Goal: Information Seeking & Learning: Learn about a topic

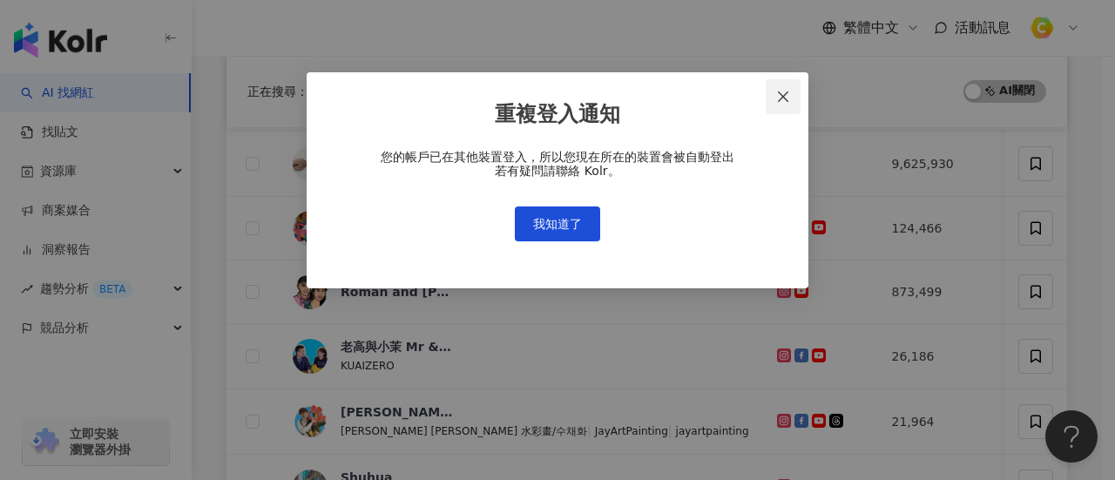
click at [784, 95] on icon "close" at bounding box center [783, 96] width 10 height 10
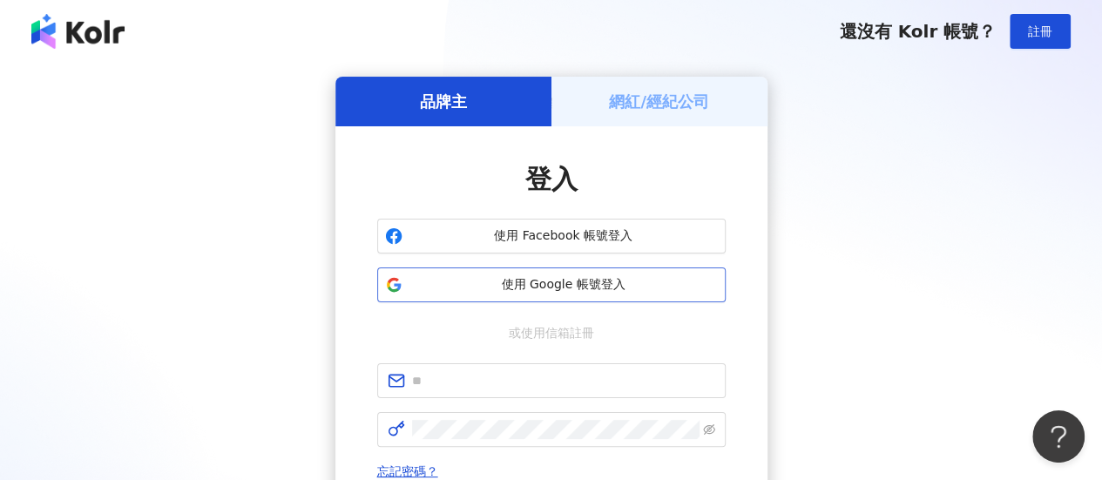
click at [563, 284] on span "使用 Google 帳號登入" at bounding box center [564, 284] width 308 height 17
click at [531, 277] on span "使用 Google 帳號登入" at bounding box center [564, 284] width 308 height 17
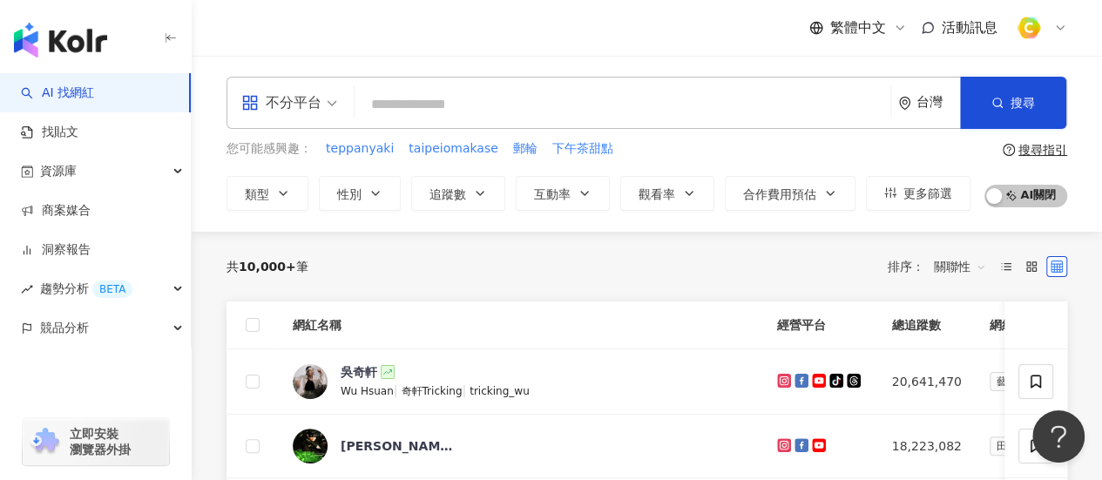
click at [342, 110] on div "不分平台" at bounding box center [289, 103] width 115 height 51
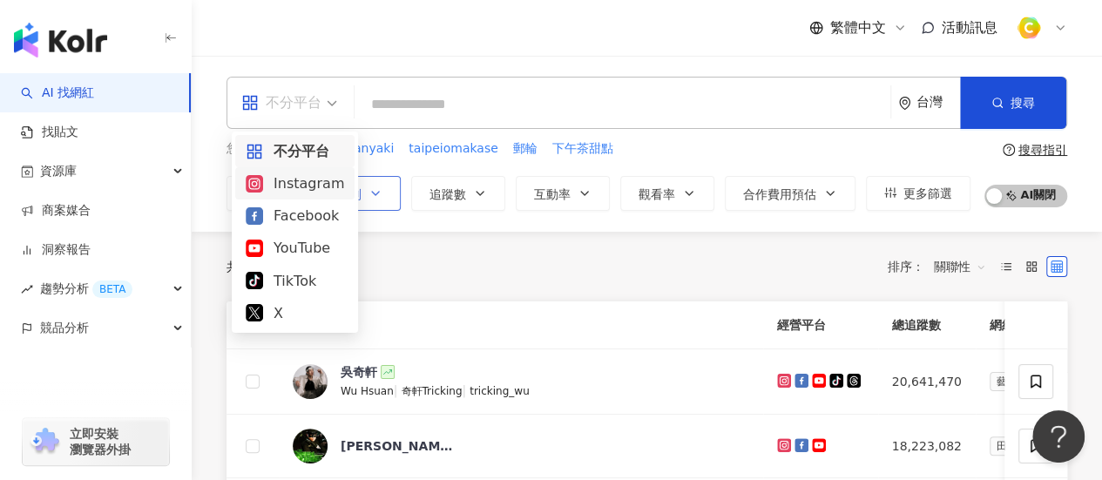
click at [319, 191] on div "Instagram" at bounding box center [295, 184] width 98 height 22
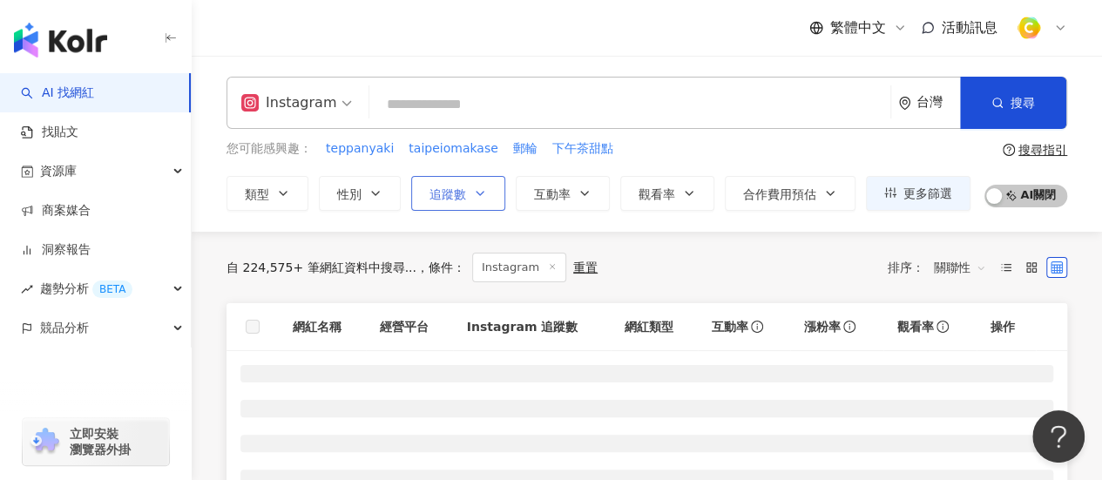
click at [464, 196] on button "追蹤數" at bounding box center [458, 193] width 94 height 35
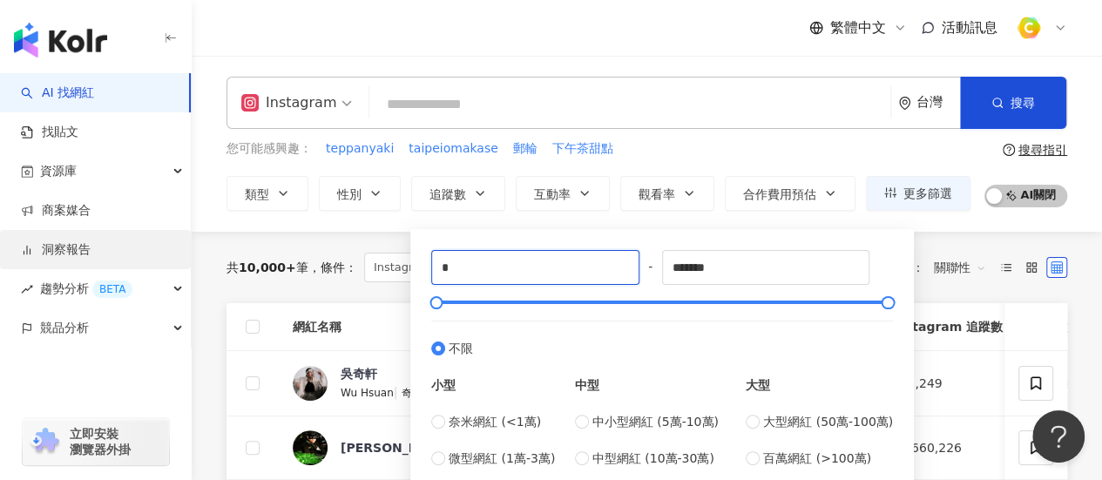
drag, startPoint x: 506, startPoint y: 262, endPoint x: 185, endPoint y: 261, distance: 321.5
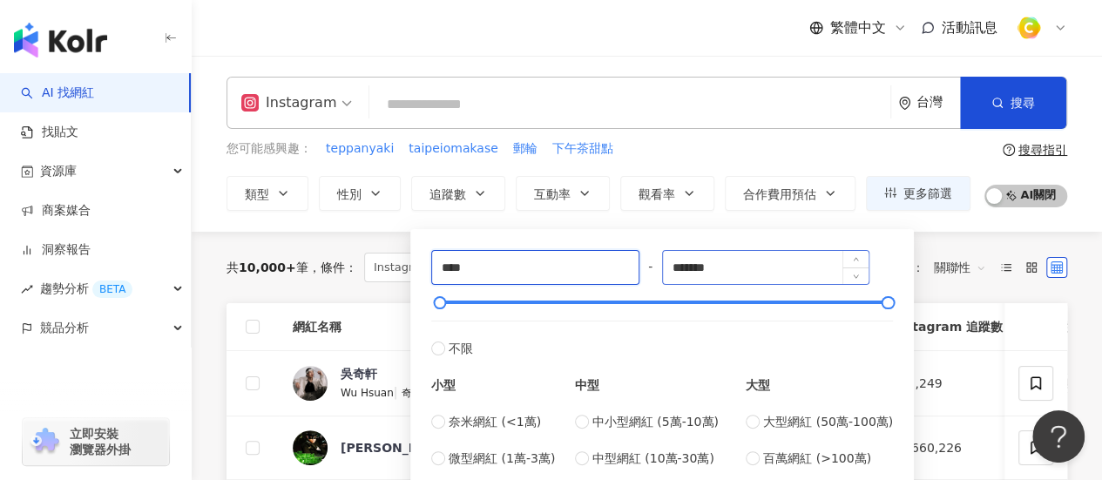
type input "****"
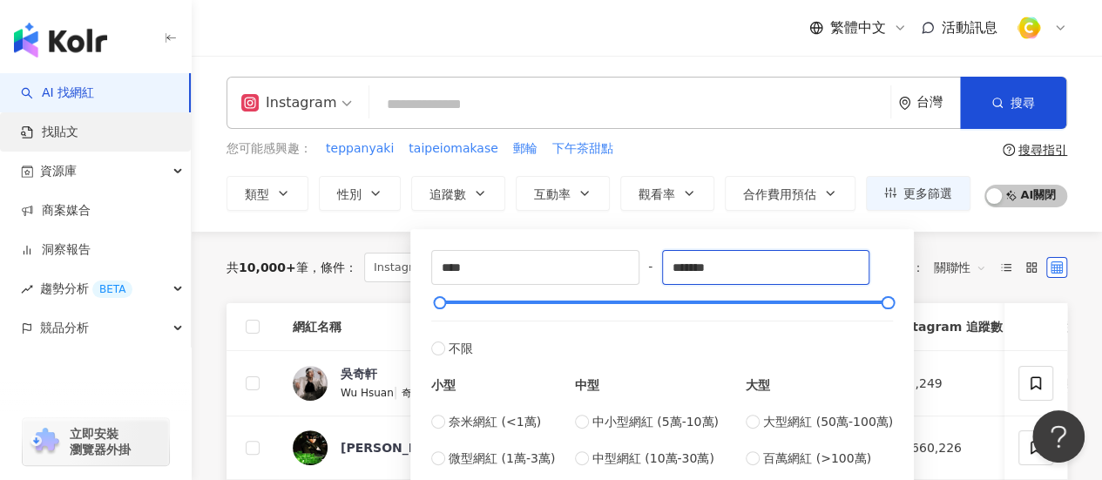
drag, startPoint x: 786, startPoint y: 274, endPoint x: 0, endPoint y: 124, distance: 800.1
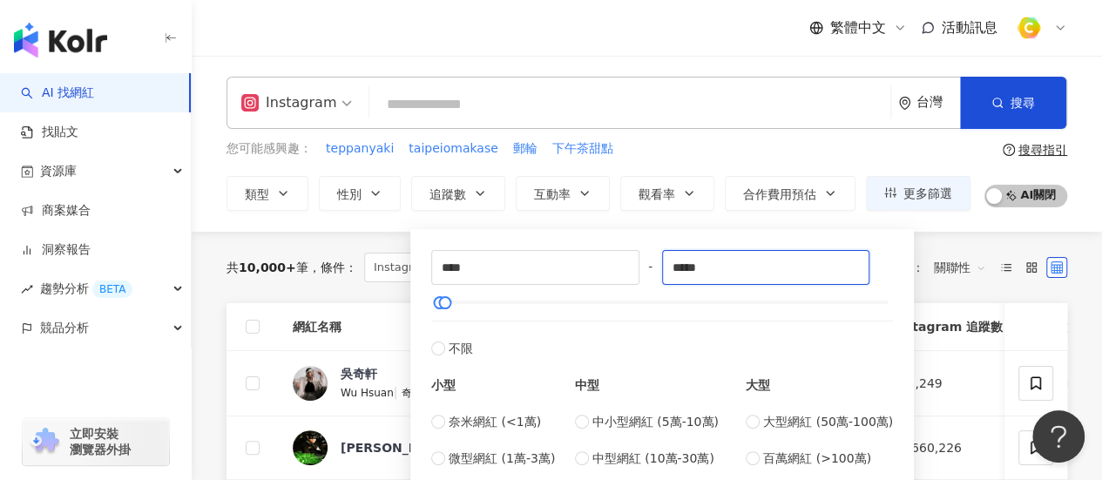
type input "*****"
click at [516, 91] on input "search" at bounding box center [629, 104] width 507 height 33
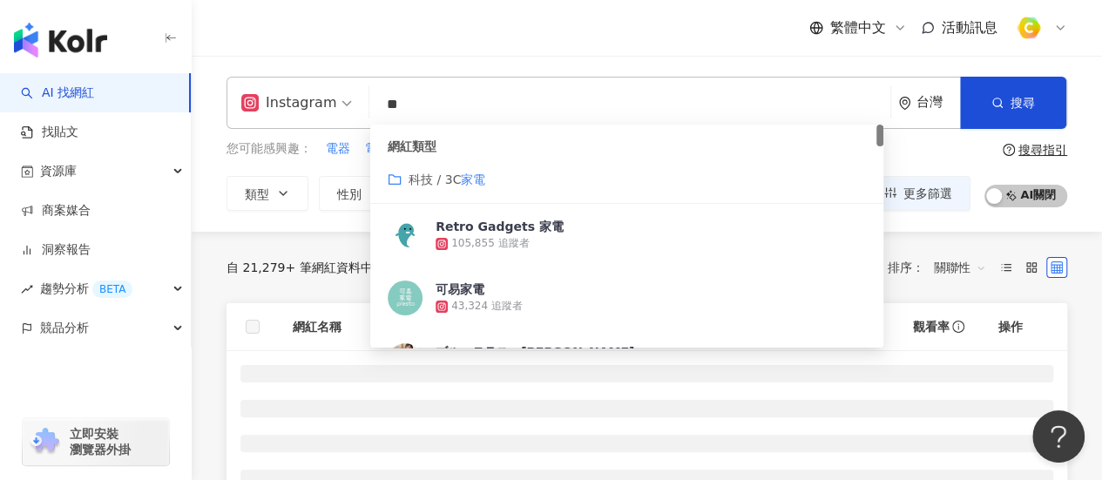
type input "**"
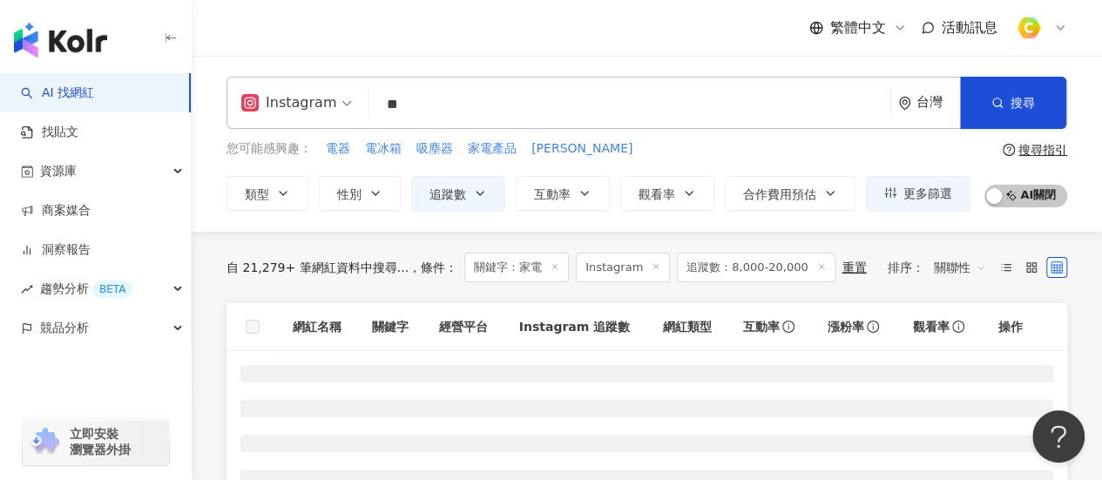
click at [764, 27] on div "繁體中文 活動訊息" at bounding box center [647, 28] width 841 height 56
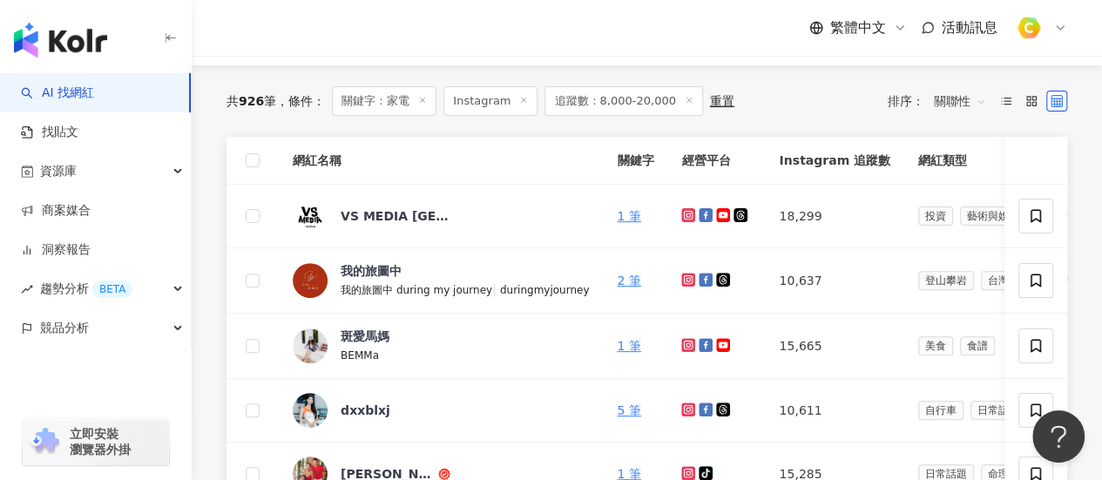
scroll to position [261, 0]
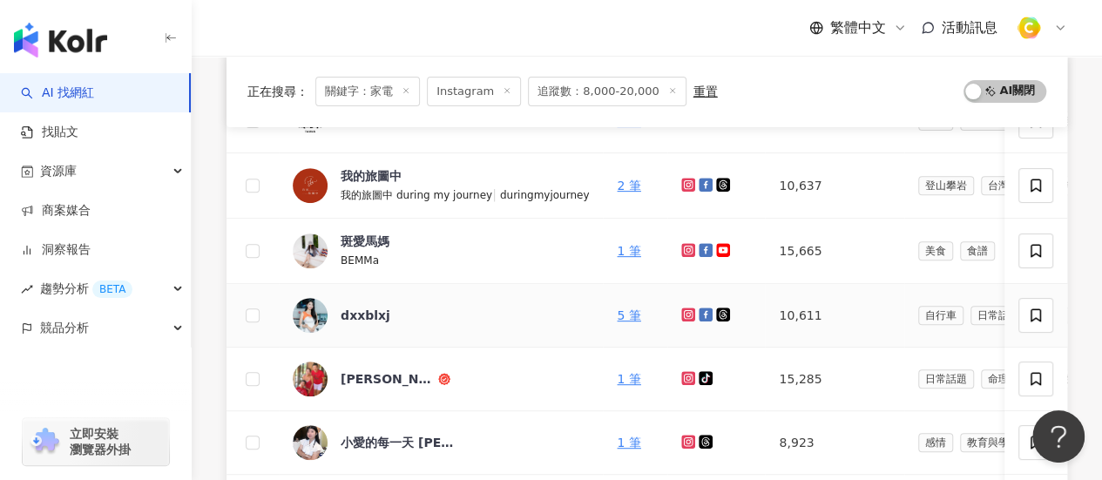
click at [685, 312] on icon at bounding box center [688, 313] width 7 height 7
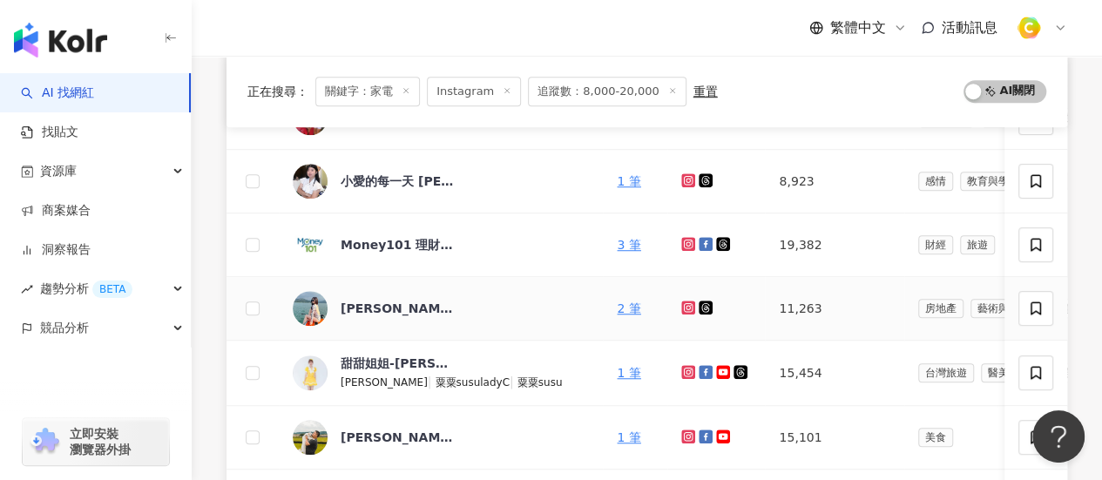
click at [687, 306] on icon at bounding box center [688, 307] width 3 height 3
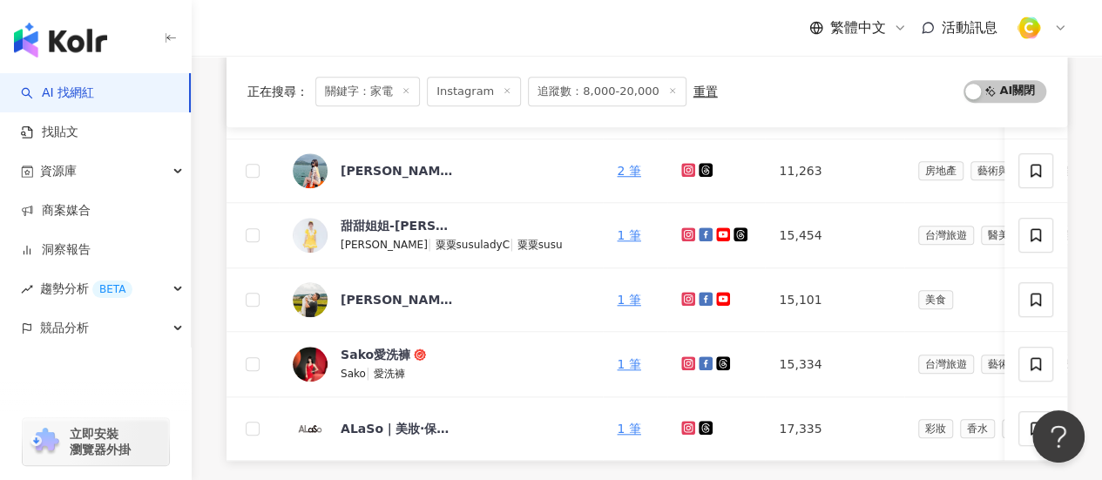
scroll to position [784, 0]
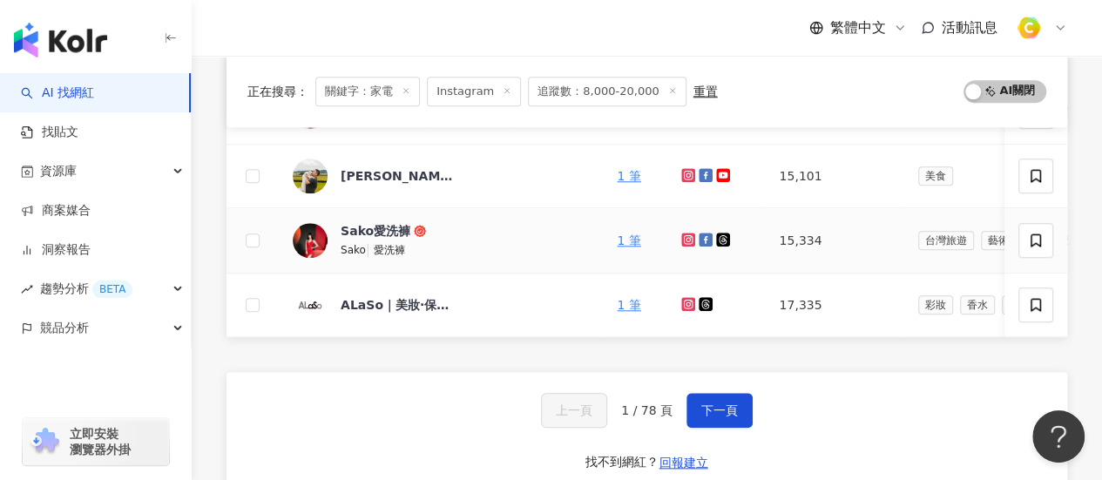
click at [681, 233] on icon at bounding box center [688, 240] width 14 height 14
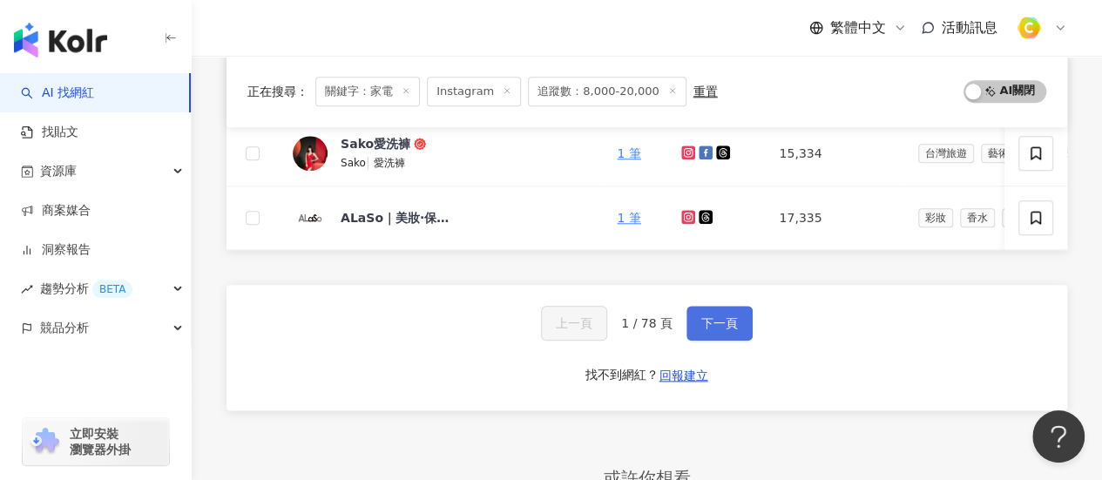
click at [711, 330] on span "下一頁" at bounding box center [719, 323] width 37 height 14
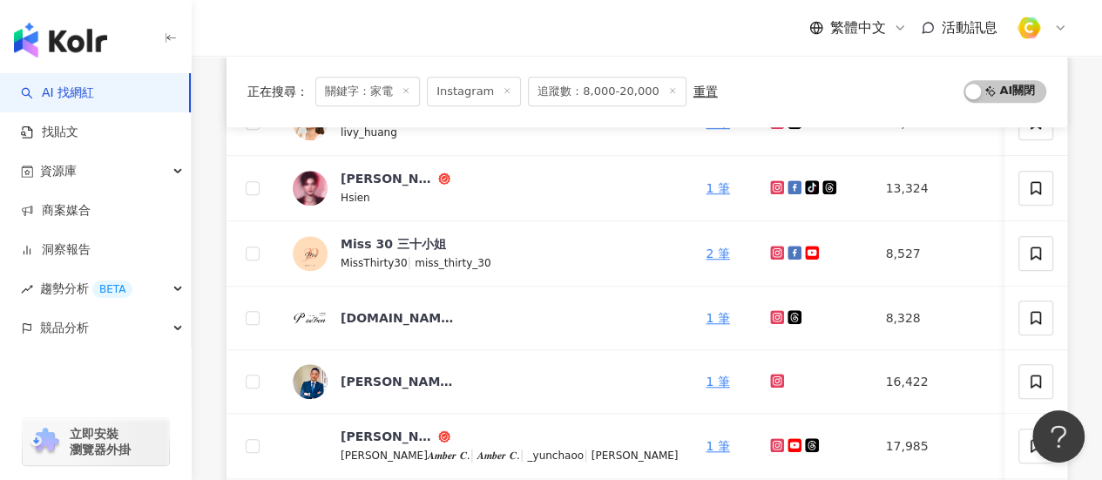
scroll to position [436, 0]
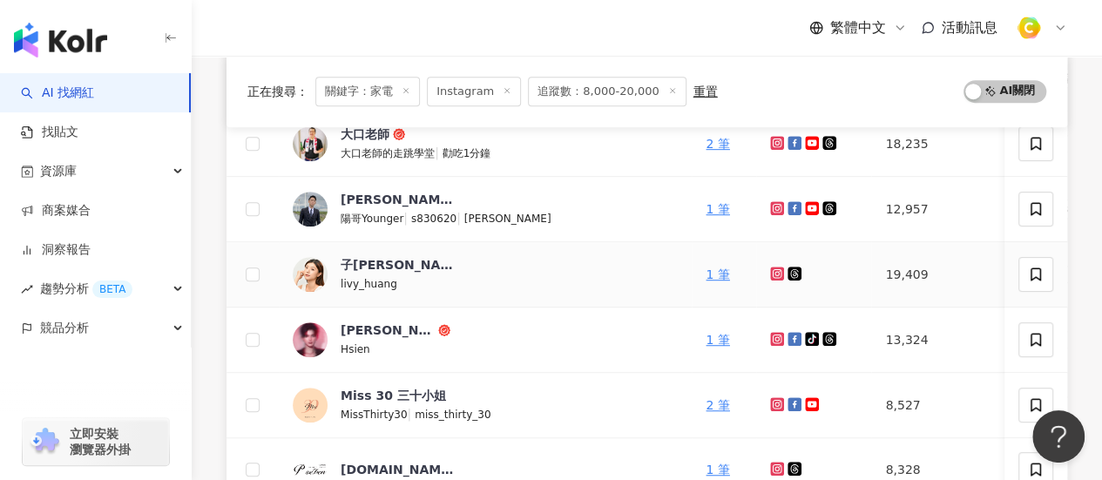
click at [770, 276] on icon at bounding box center [777, 274] width 14 height 14
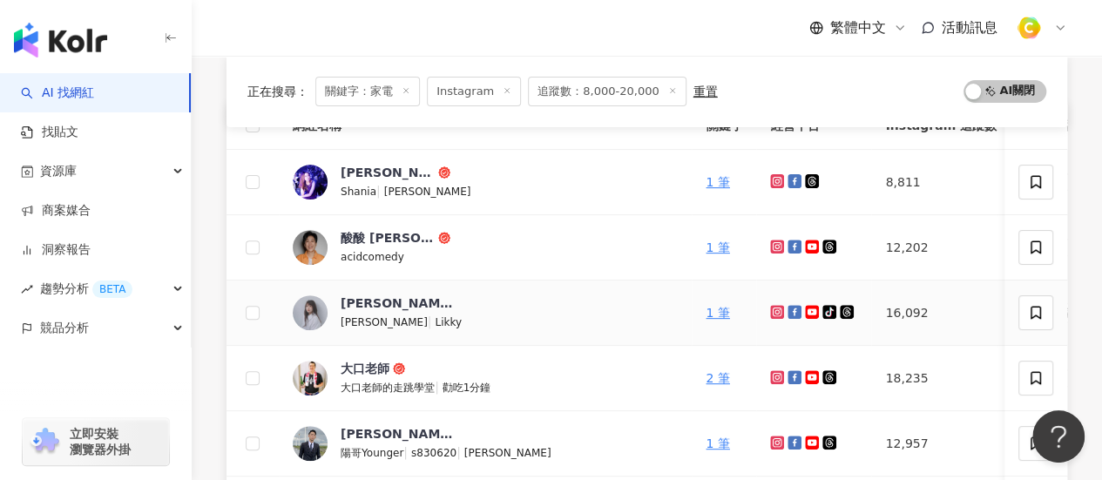
scroll to position [174, 0]
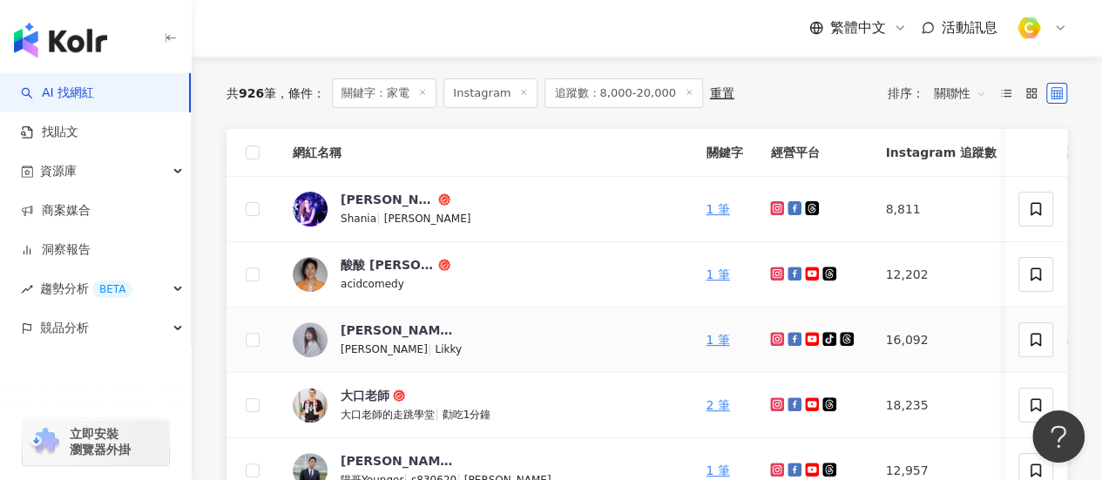
click at [770, 335] on link at bounding box center [778, 340] width 17 height 14
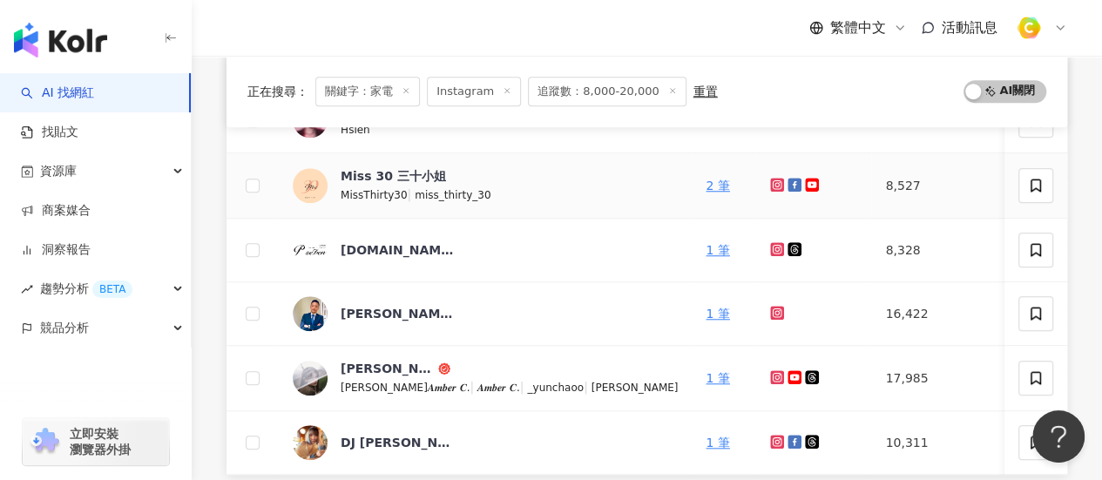
scroll to position [784, 0]
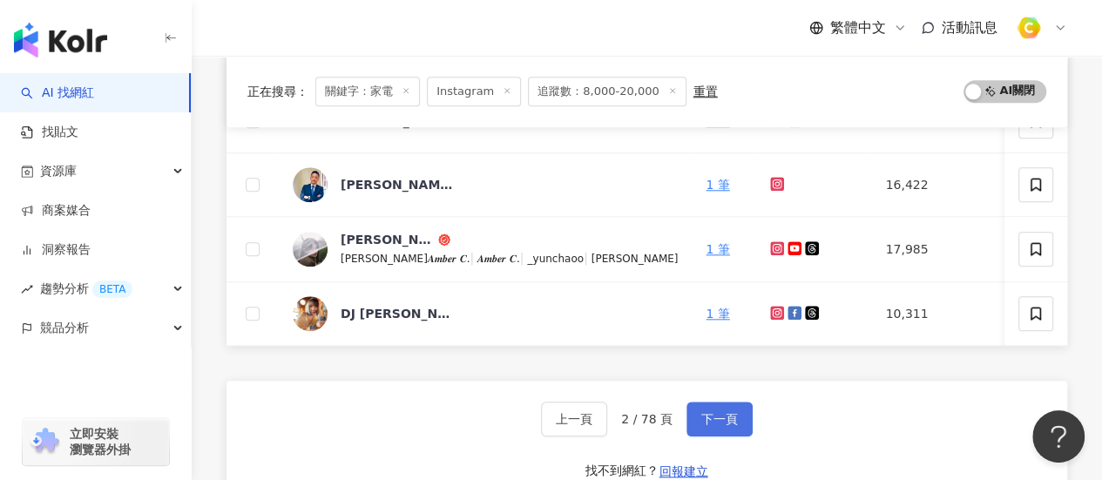
click at [715, 426] on span "下一頁" at bounding box center [719, 419] width 37 height 14
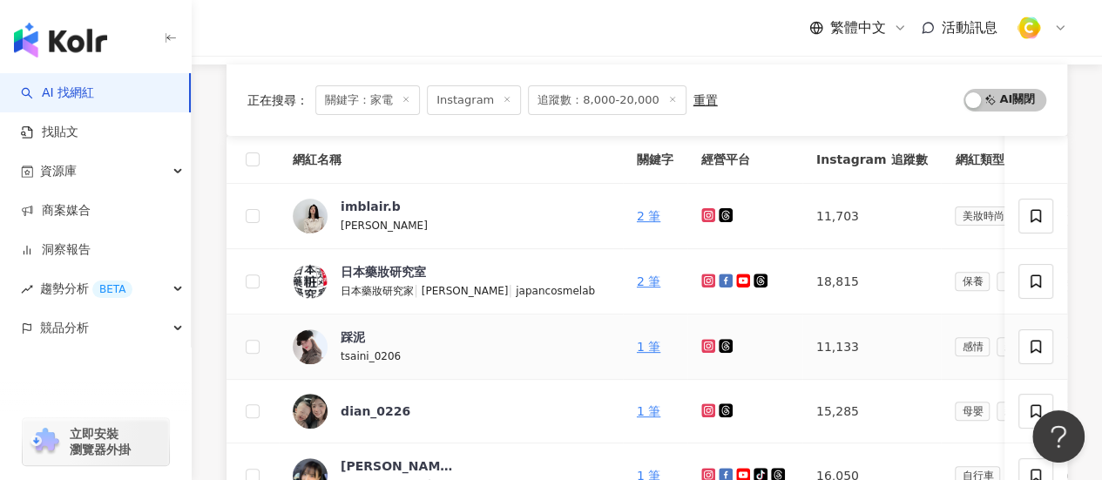
scroll to position [87, 0]
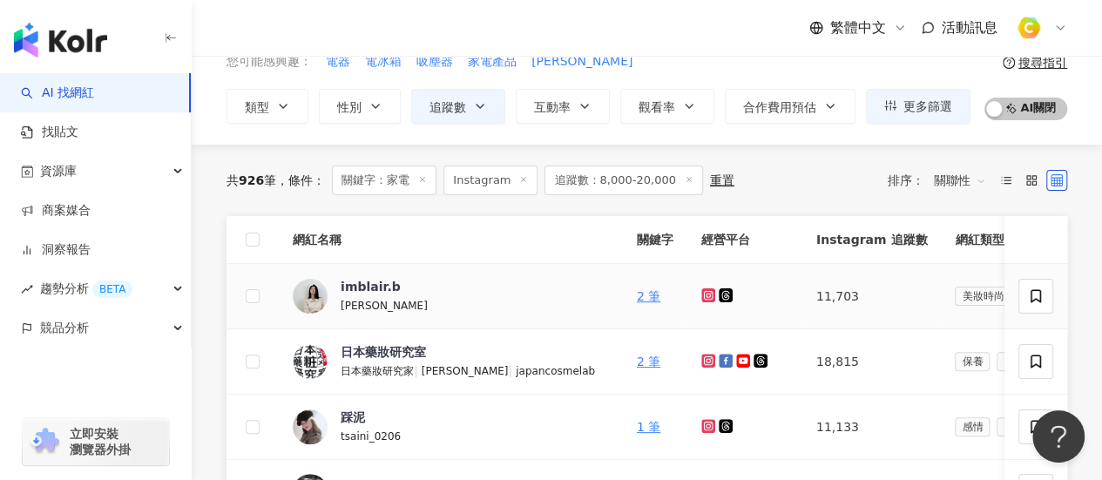
click at [701, 298] on icon at bounding box center [708, 295] width 14 height 14
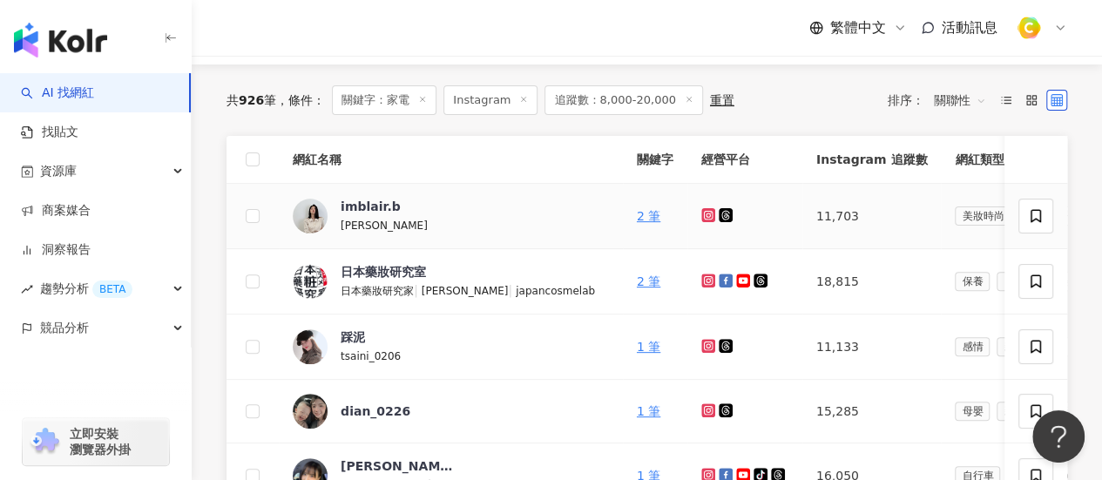
scroll to position [261, 0]
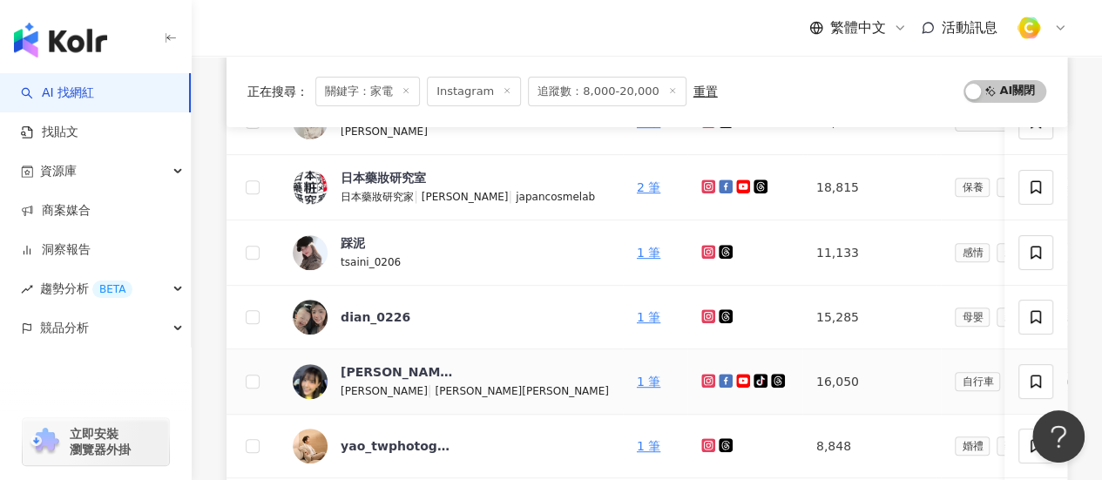
click at [703, 383] on icon at bounding box center [708, 381] width 11 height 10
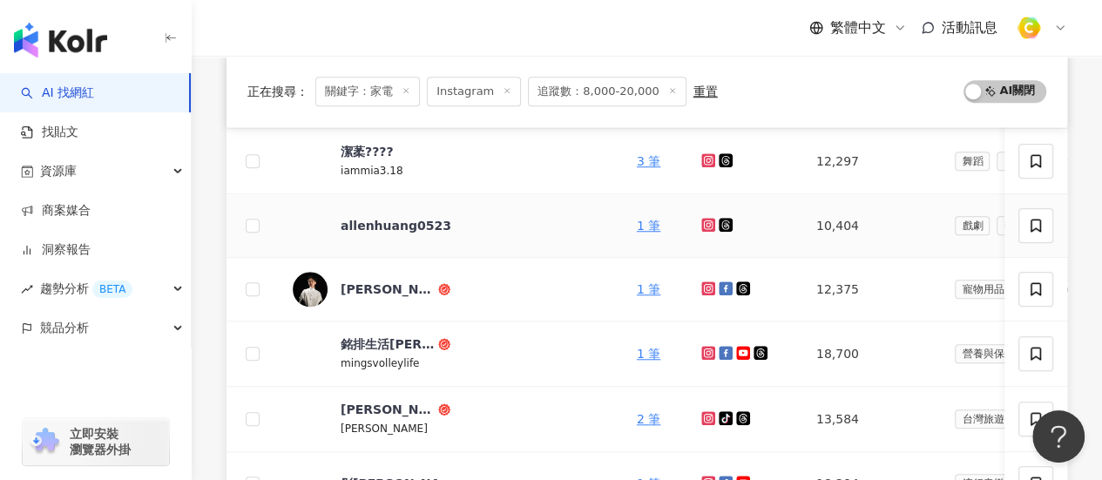
scroll to position [697, 0]
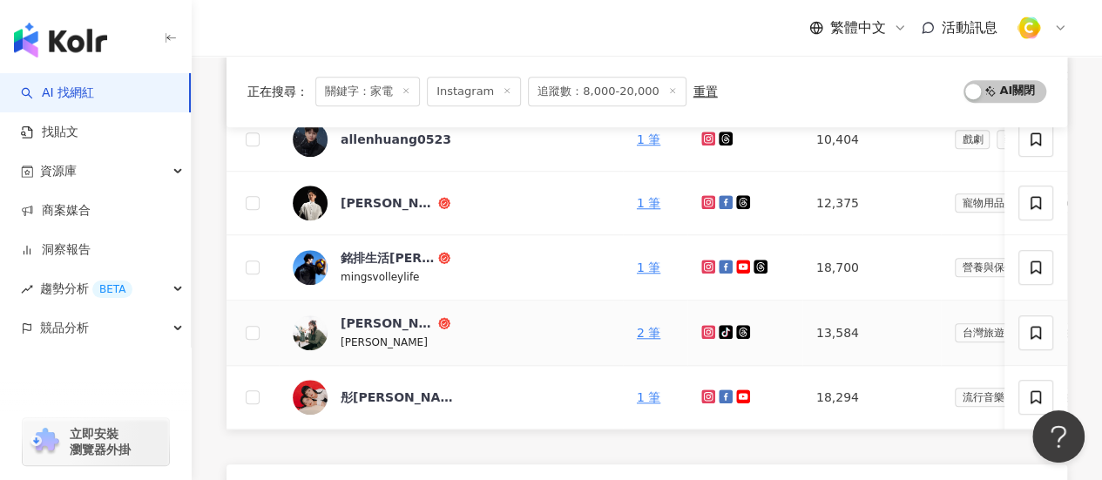
click at [703, 331] on icon at bounding box center [708, 332] width 11 height 10
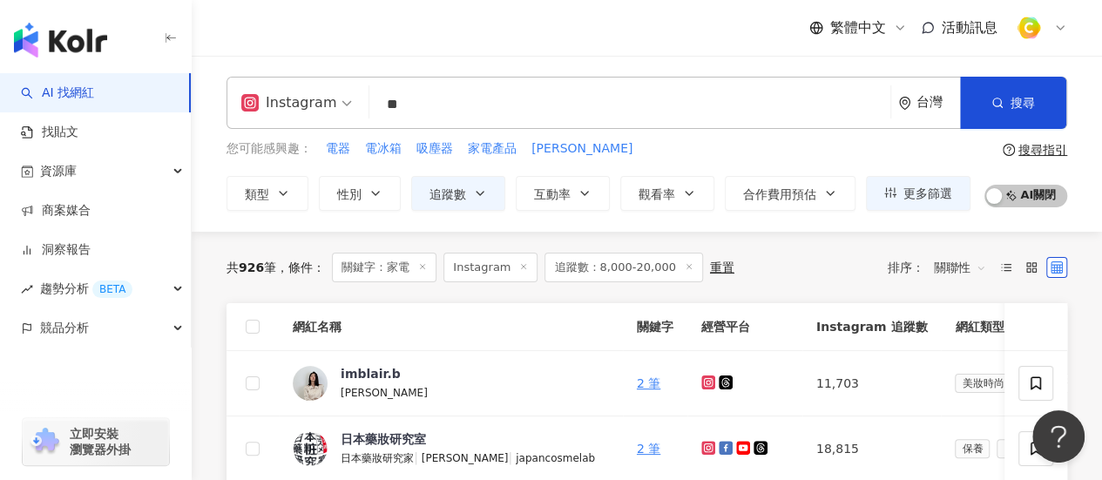
scroll to position [87, 0]
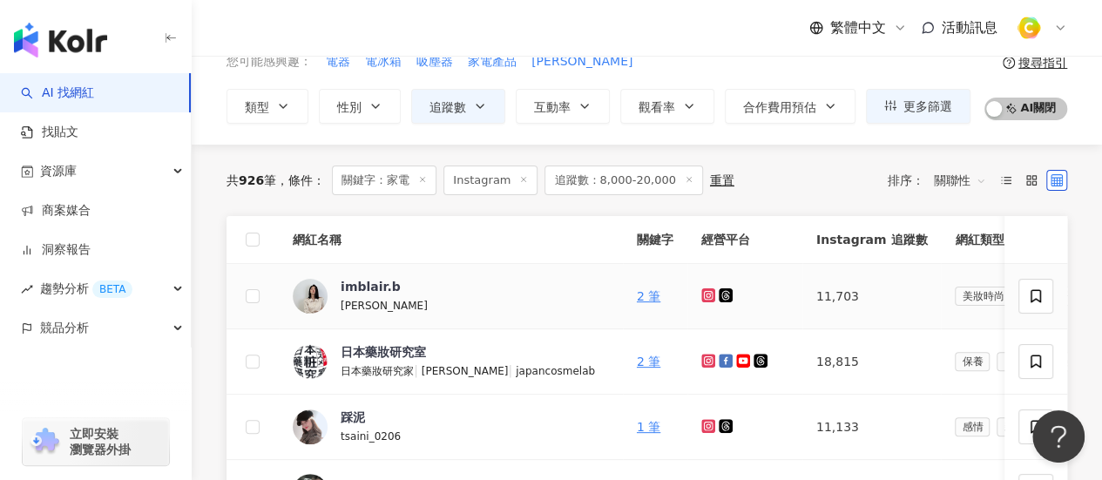
click at [701, 301] on icon at bounding box center [708, 295] width 14 height 14
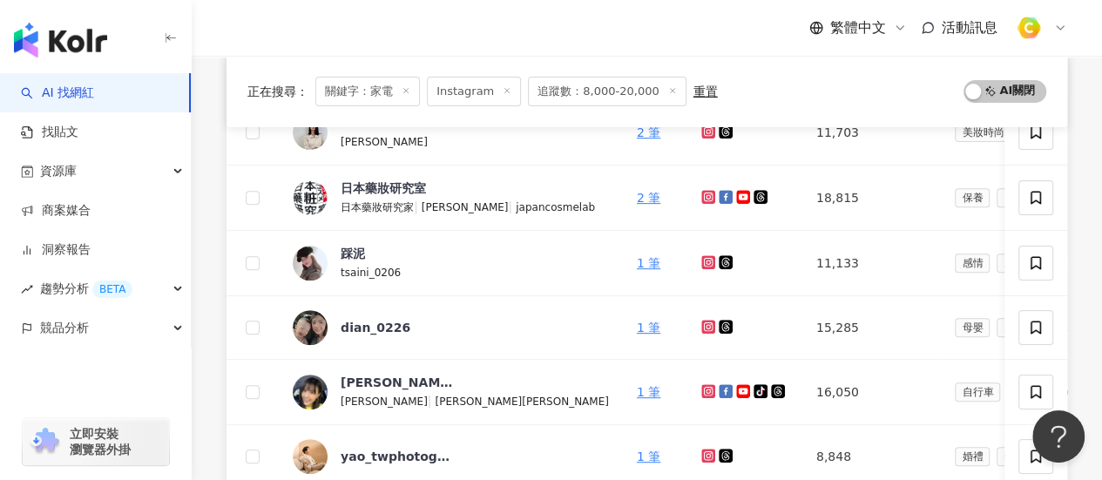
scroll to position [349, 0]
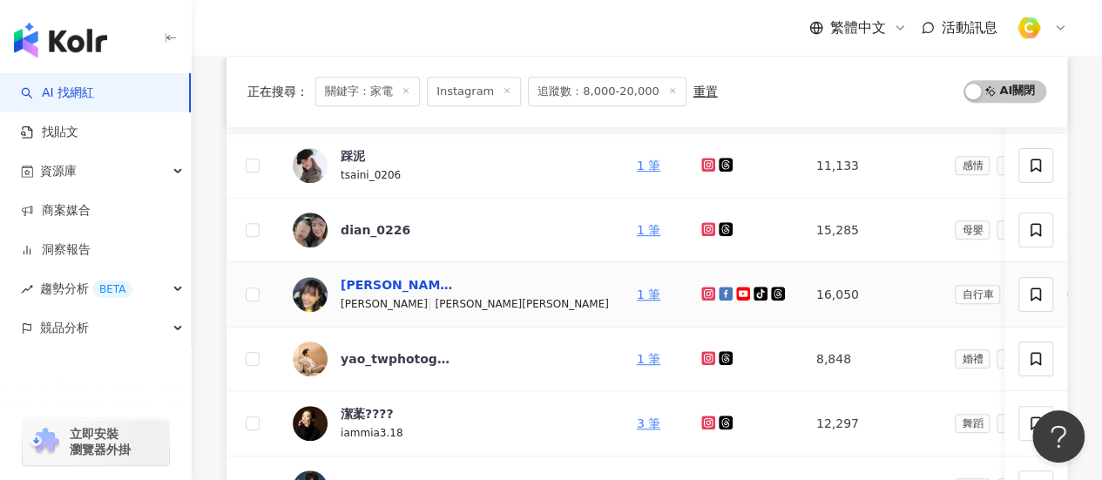
click at [371, 280] on div "張晏塵" at bounding box center [397, 284] width 113 height 17
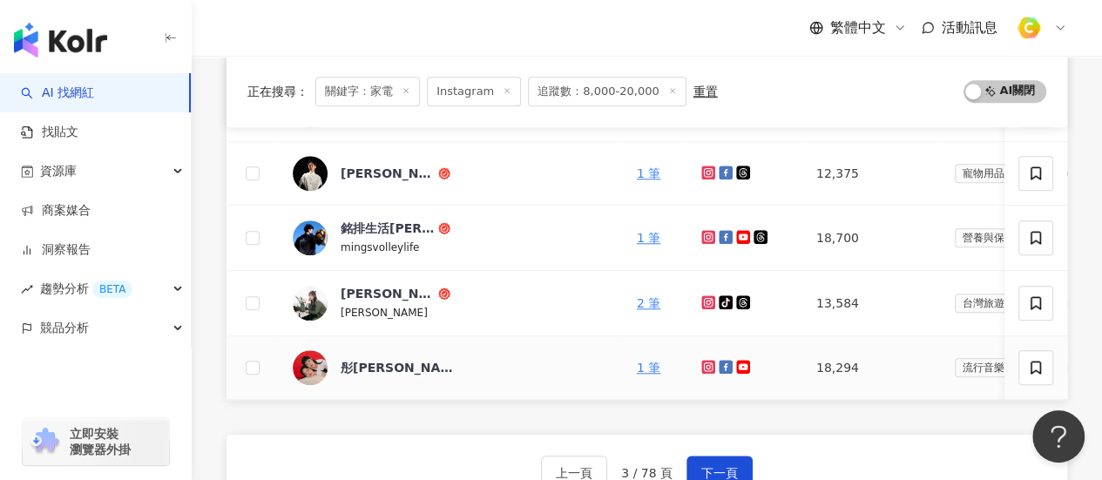
scroll to position [871, 0]
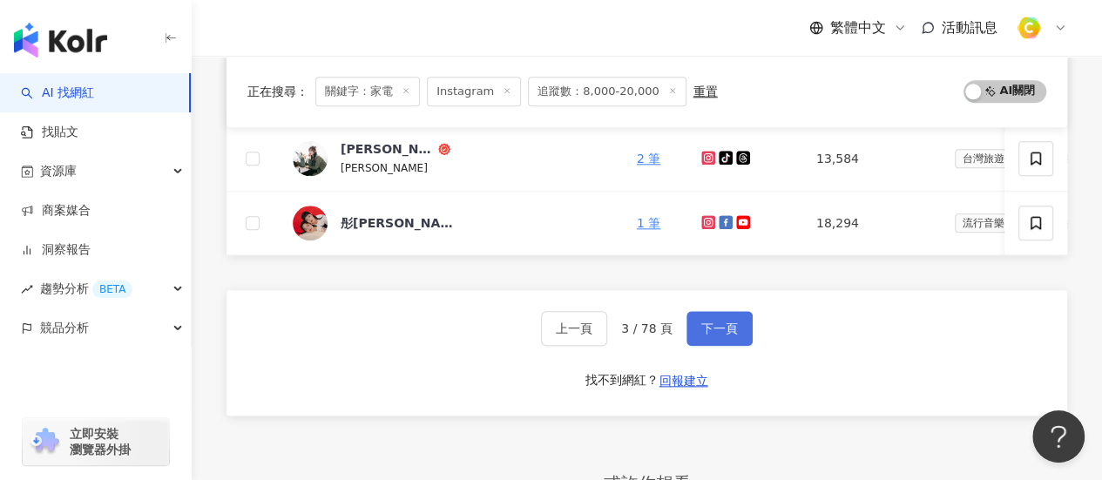
click at [735, 338] on button "下一頁" at bounding box center [720, 328] width 66 height 35
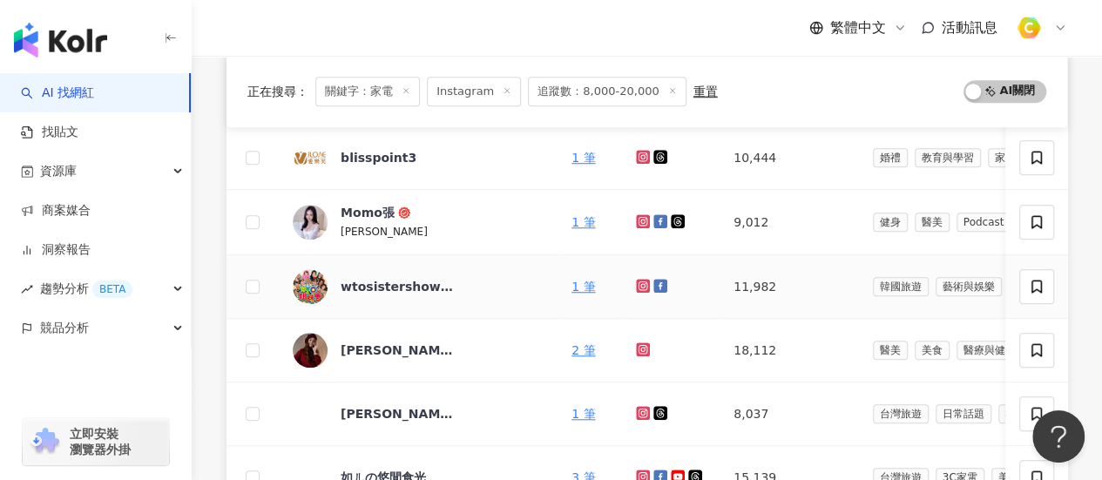
scroll to position [610, 0]
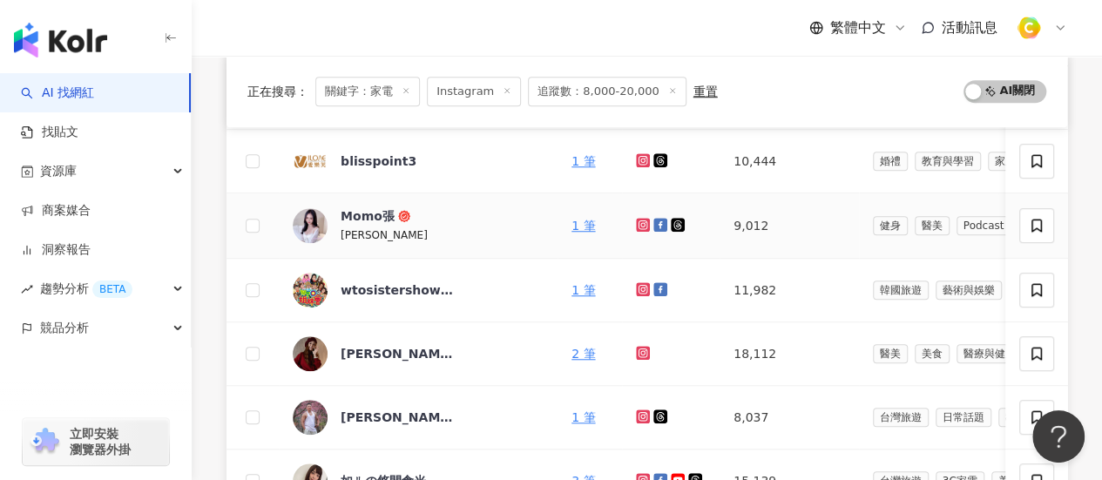
click at [638, 221] on icon at bounding box center [643, 225] width 11 height 10
click at [638, 350] on icon at bounding box center [643, 353] width 11 height 10
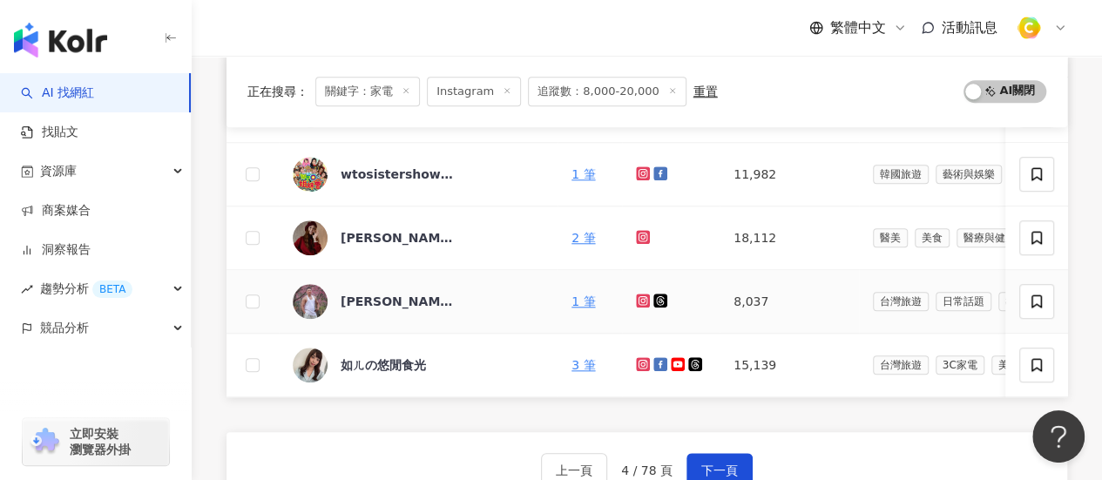
scroll to position [871, 0]
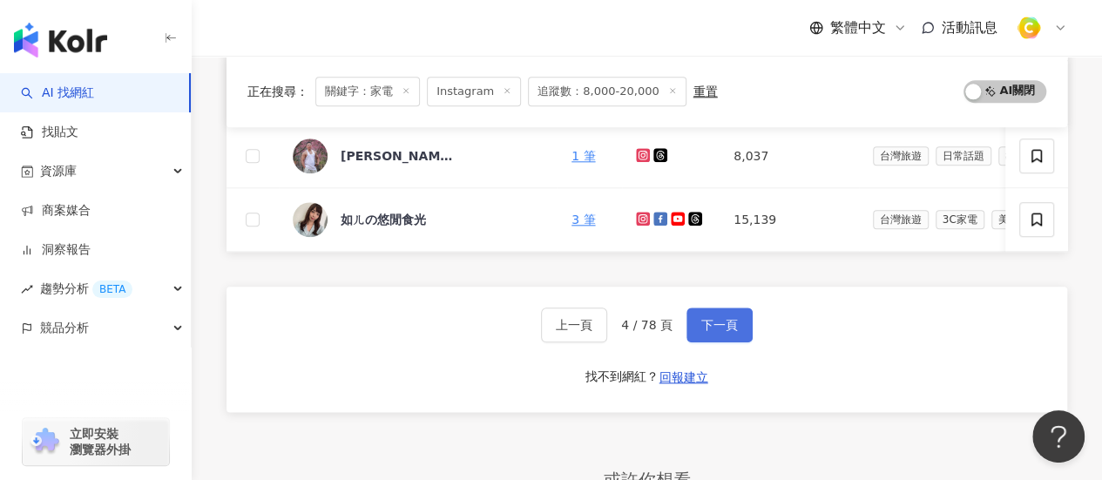
click at [709, 323] on span "下一頁" at bounding box center [719, 325] width 37 height 14
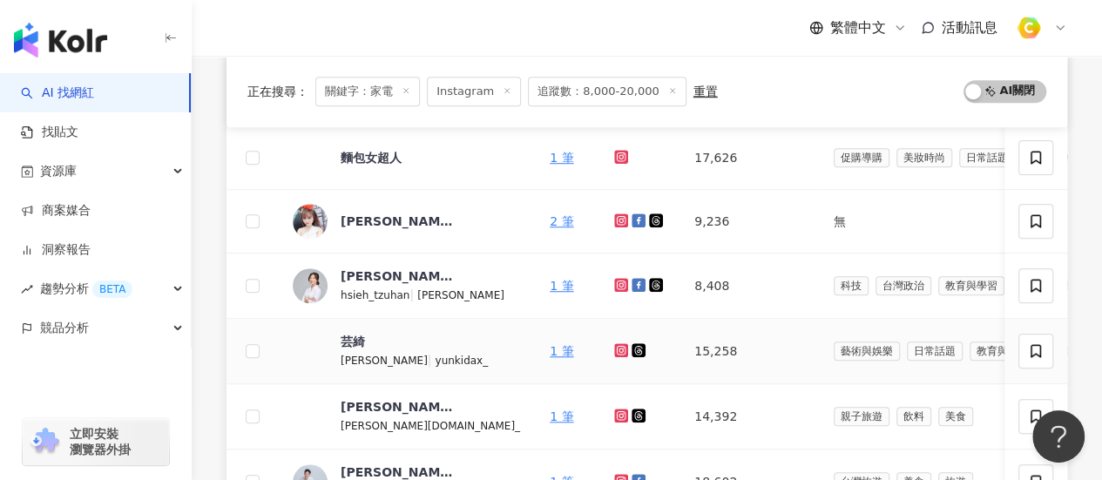
scroll to position [523, 0]
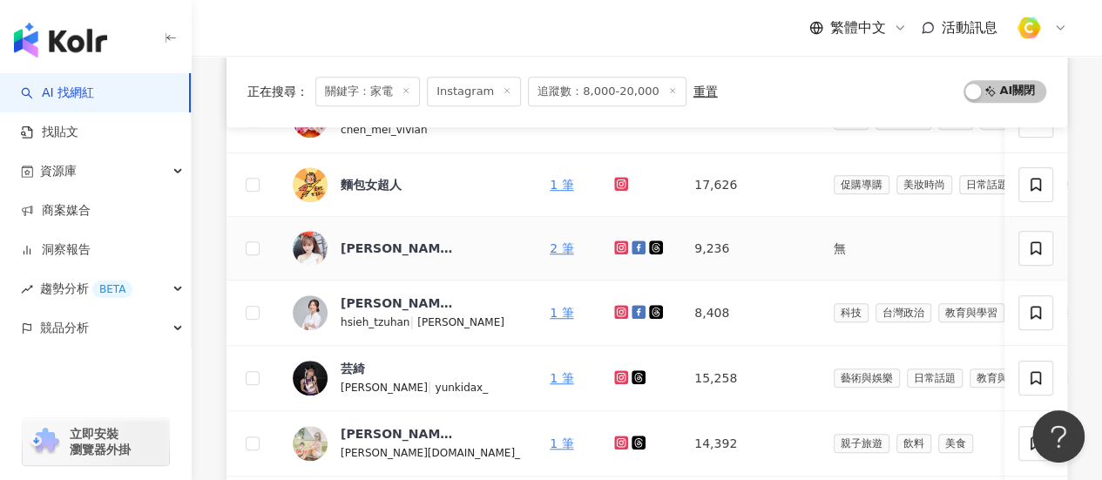
click at [618, 247] on icon at bounding box center [621, 246] width 7 height 7
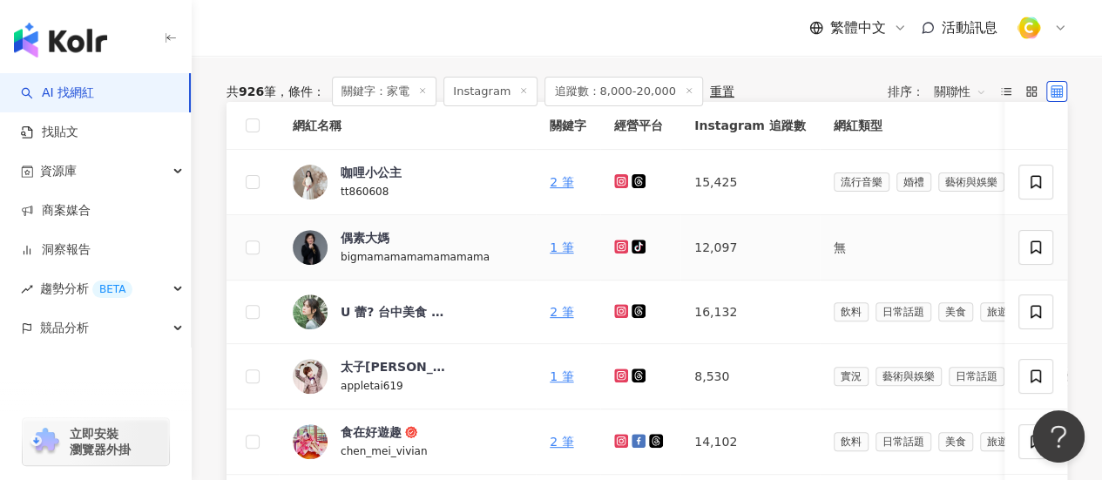
scroll to position [174, 0]
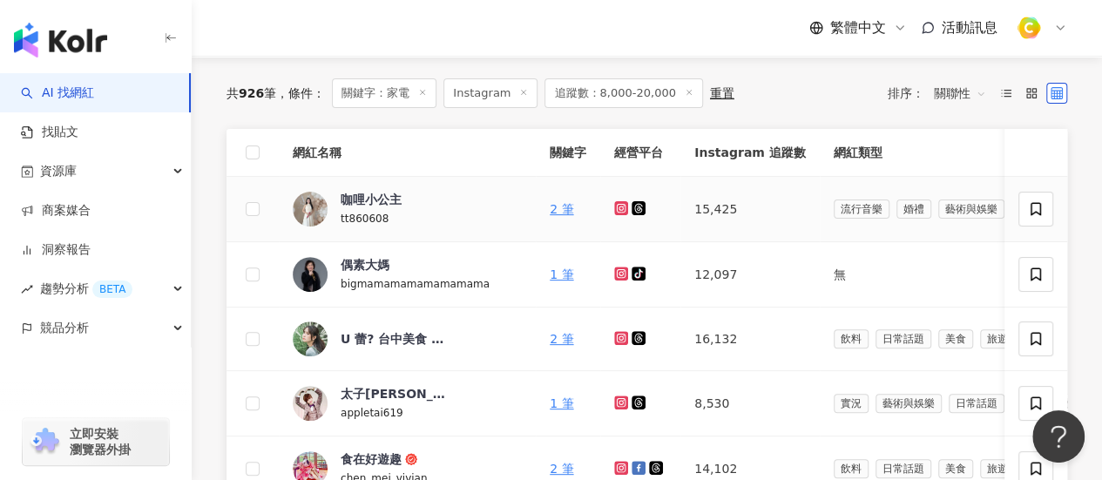
click at [616, 203] on icon at bounding box center [621, 208] width 11 height 10
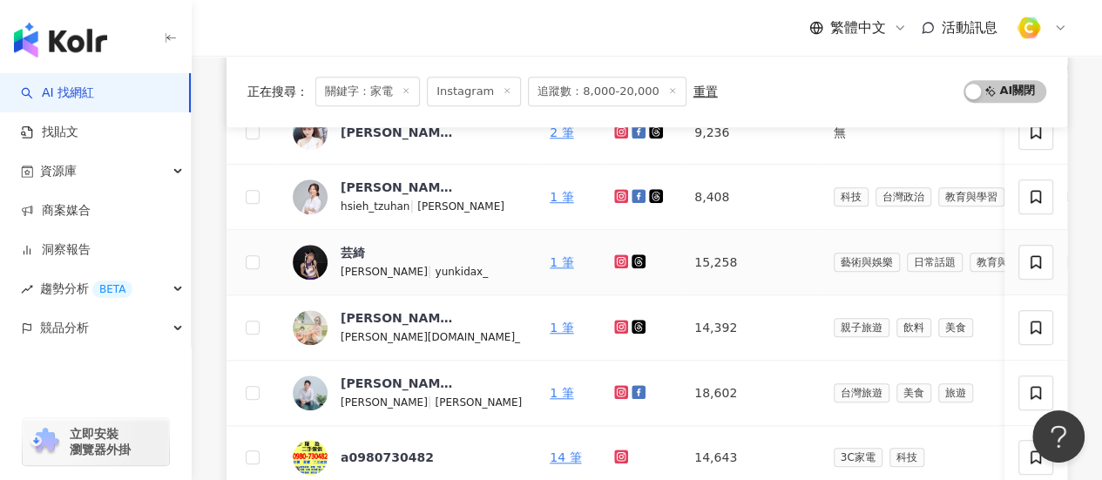
scroll to position [784, 0]
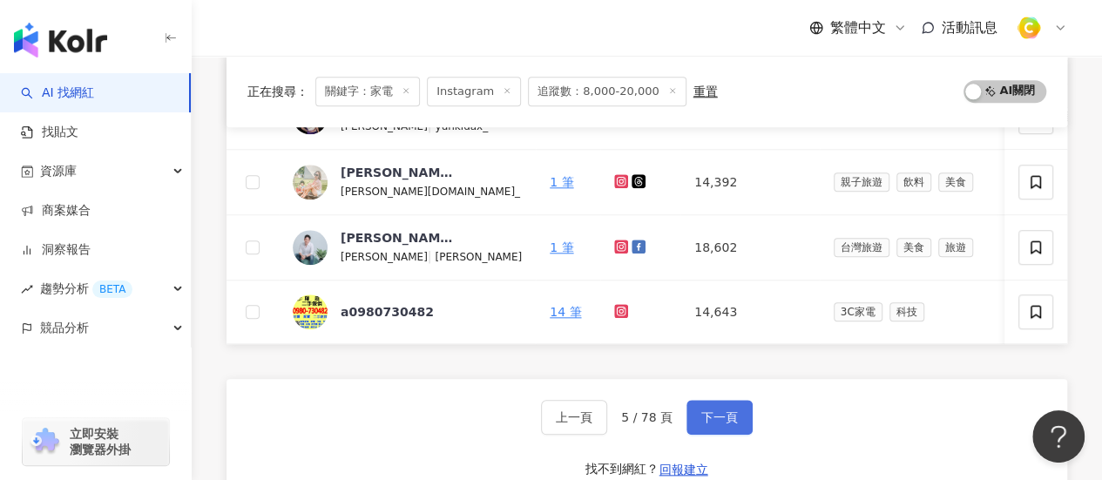
click at [740, 435] on button "下一頁" at bounding box center [720, 417] width 66 height 35
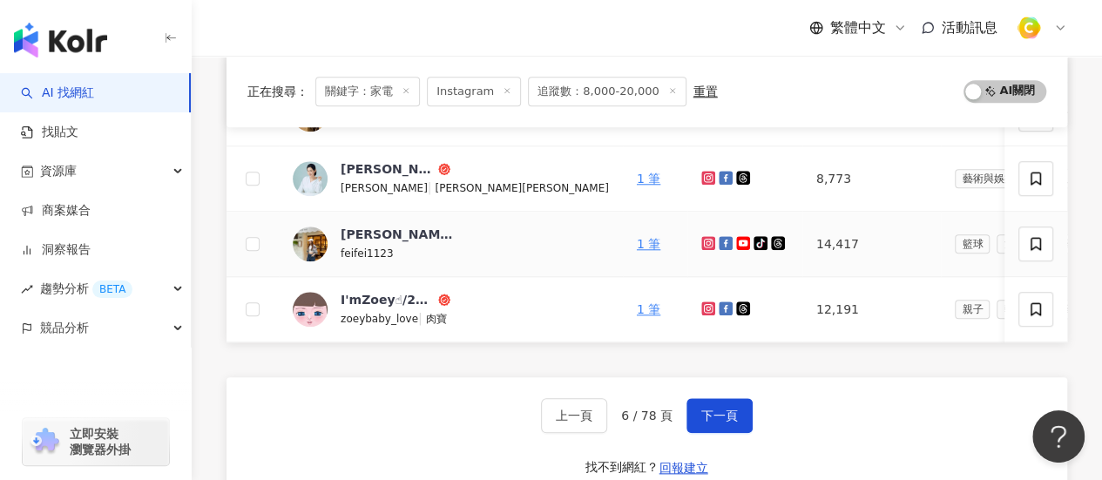
click at [705, 240] on icon at bounding box center [708, 242] width 7 height 7
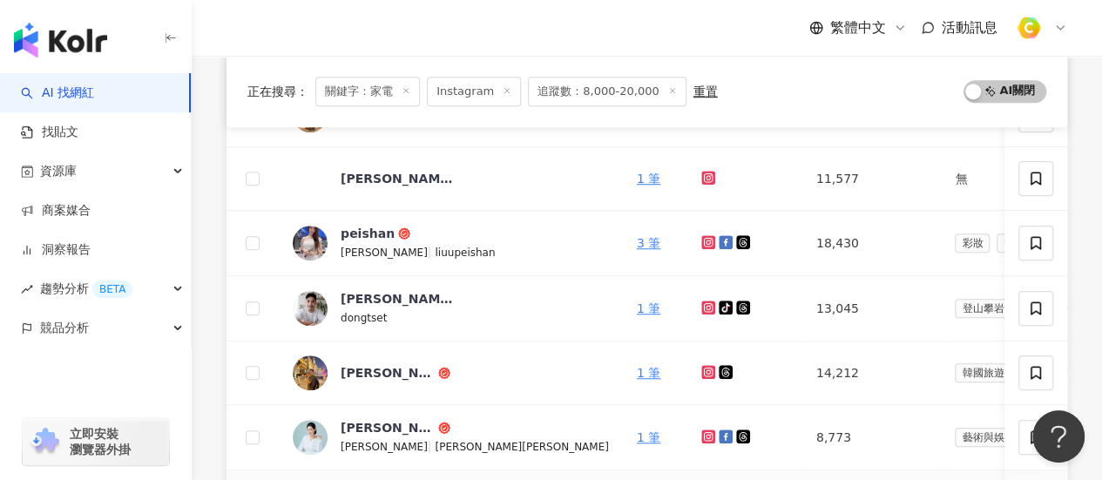
scroll to position [436, 0]
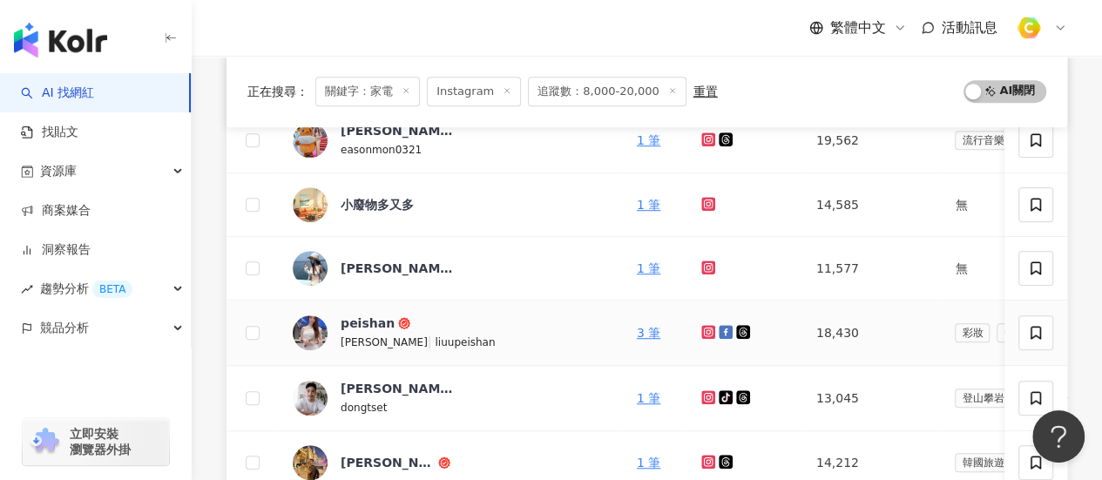
click at [701, 337] on link at bounding box center [709, 333] width 17 height 14
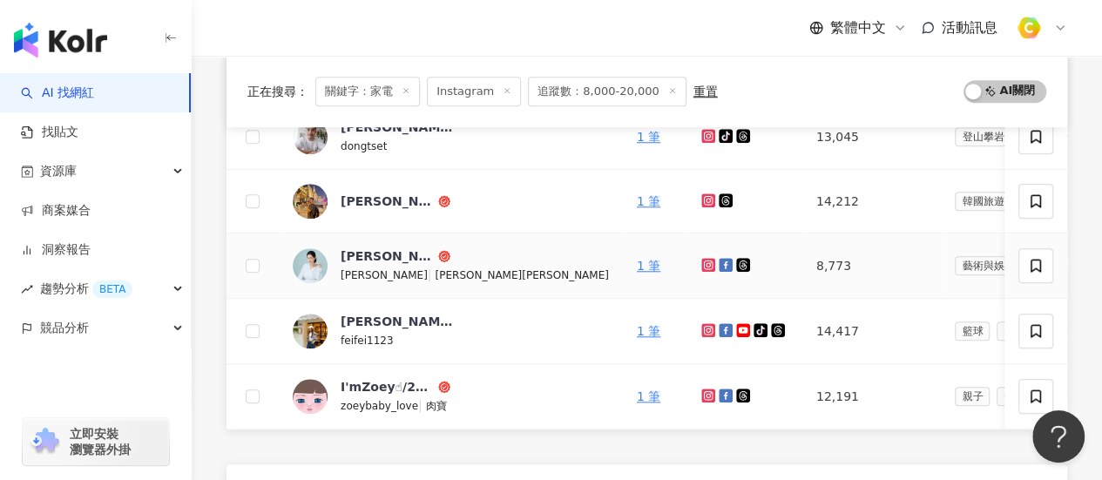
click at [707, 263] on icon at bounding box center [708, 264] width 3 height 3
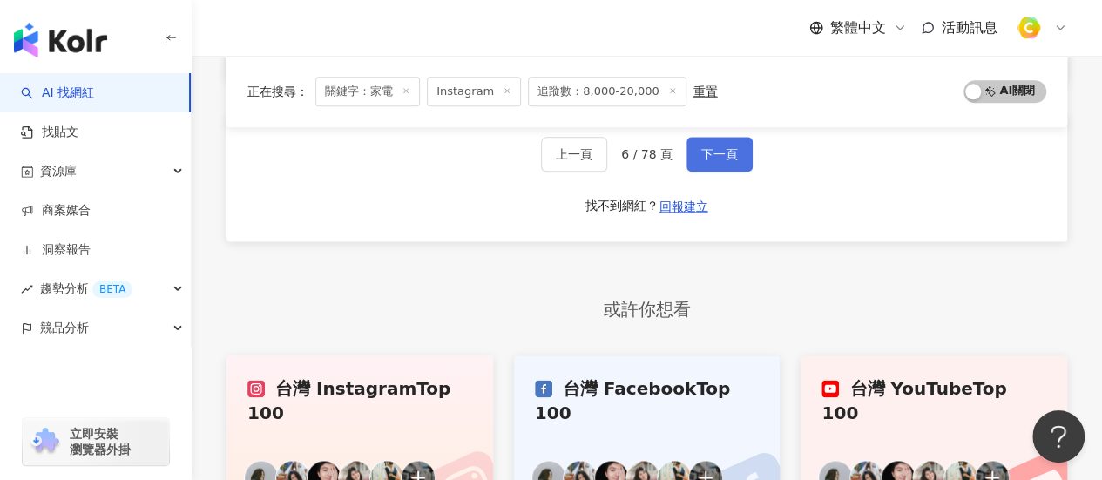
click at [720, 161] on span "下一頁" at bounding box center [719, 154] width 37 height 14
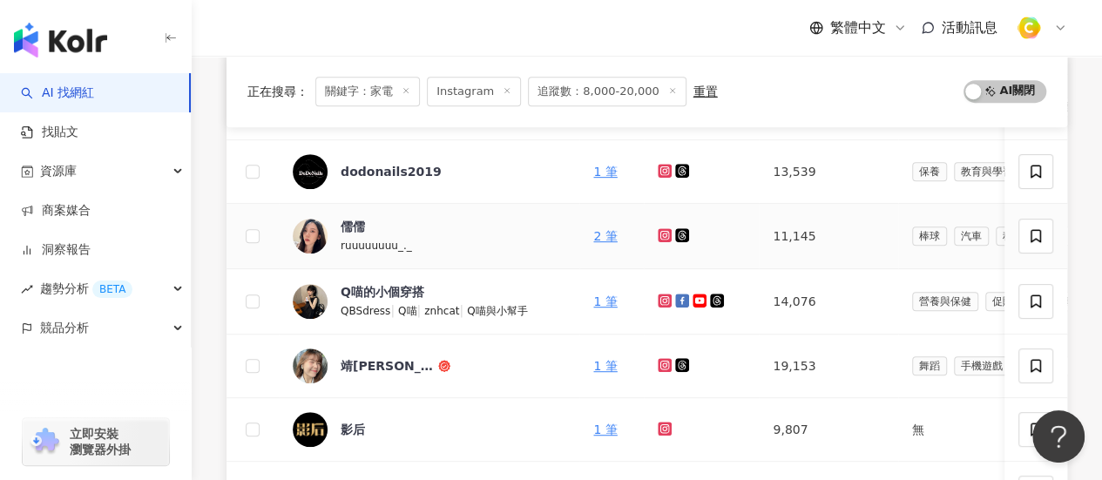
scroll to position [349, 0]
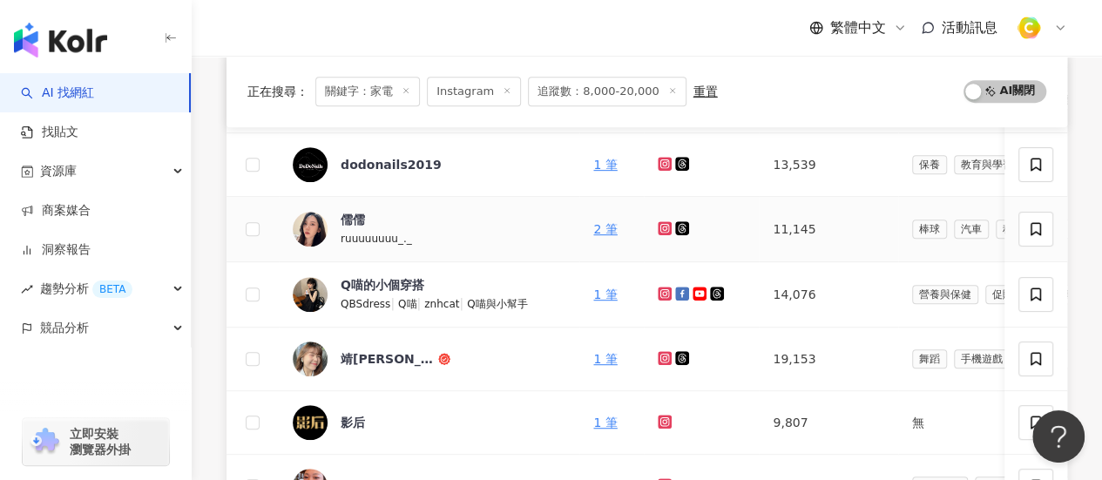
click at [661, 224] on icon at bounding box center [664, 227] width 7 height 7
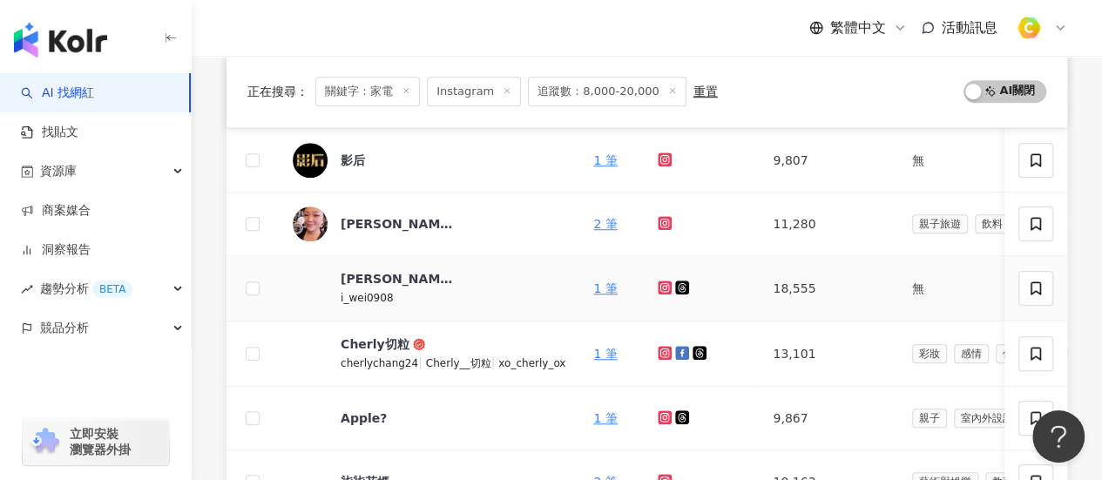
scroll to position [697, 0]
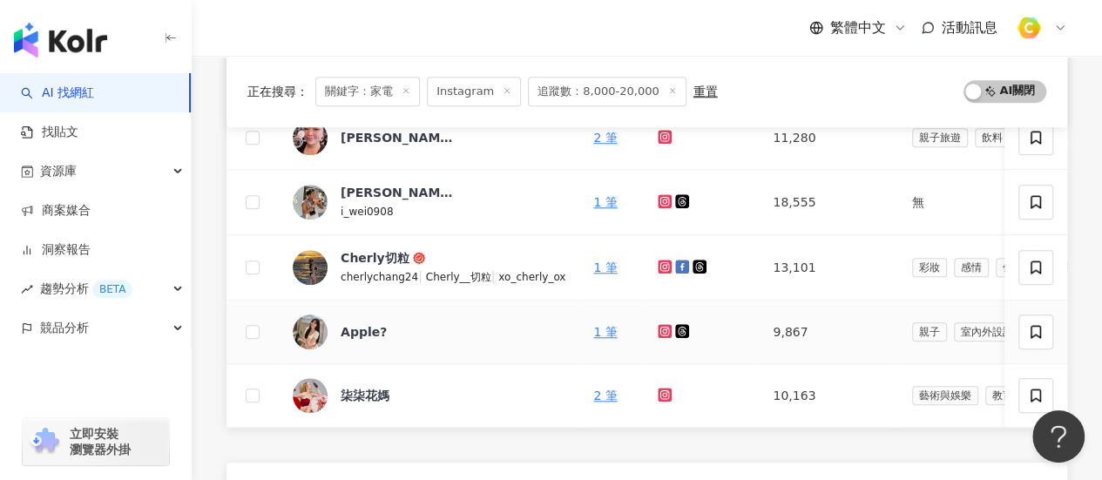
click at [662, 328] on icon at bounding box center [665, 331] width 11 height 10
click at [382, 332] on span "Apple?" at bounding box center [397, 331] width 113 height 17
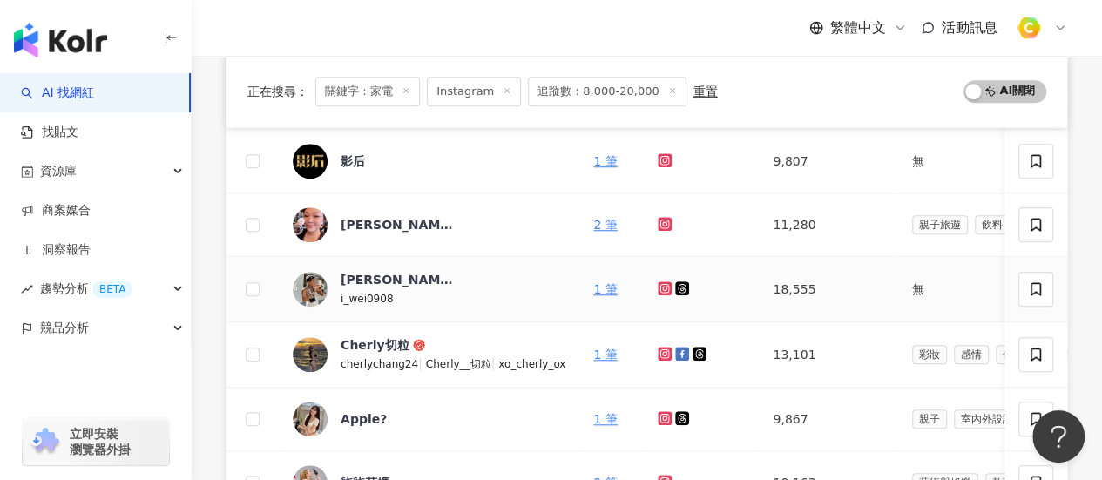
scroll to position [871, 0]
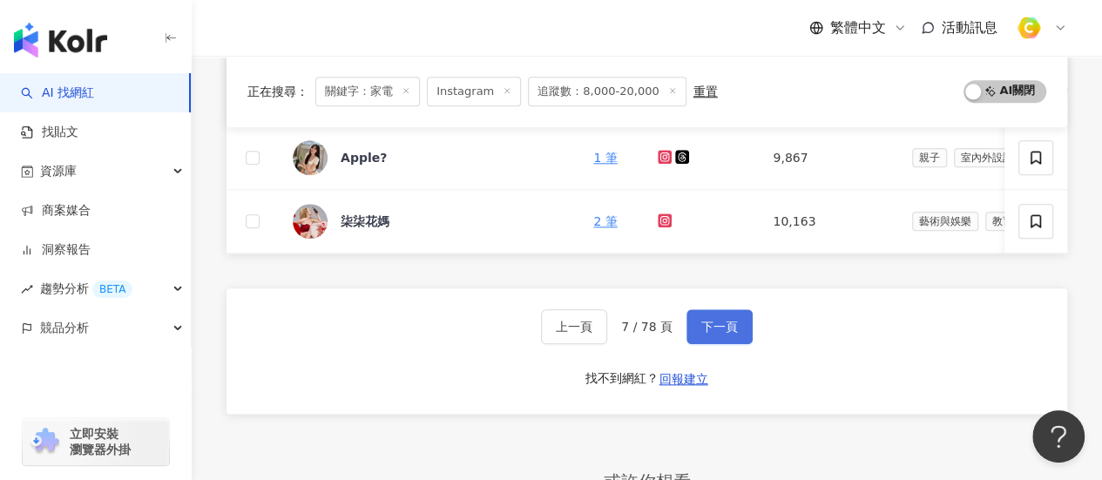
click at [719, 334] on span "下一頁" at bounding box center [719, 327] width 37 height 14
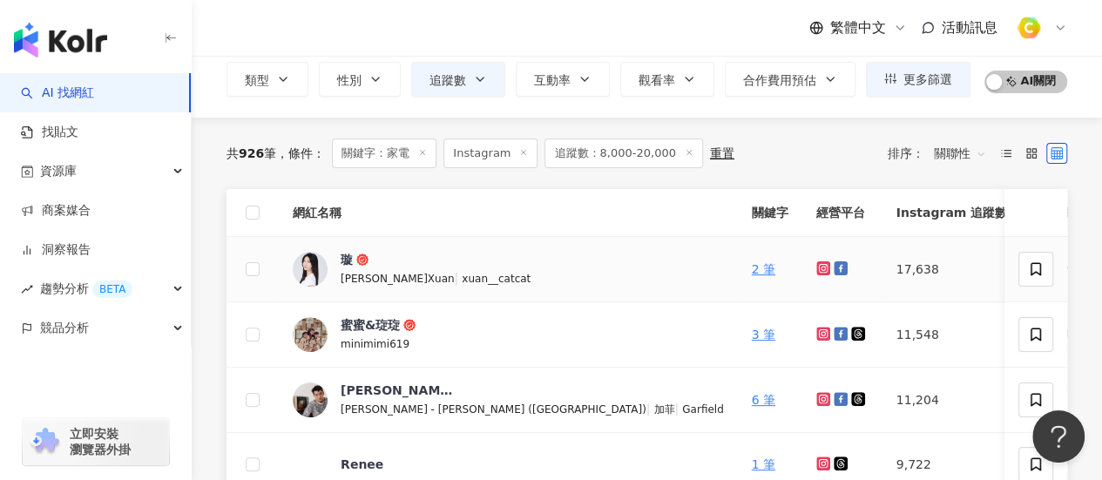
scroll to position [87, 0]
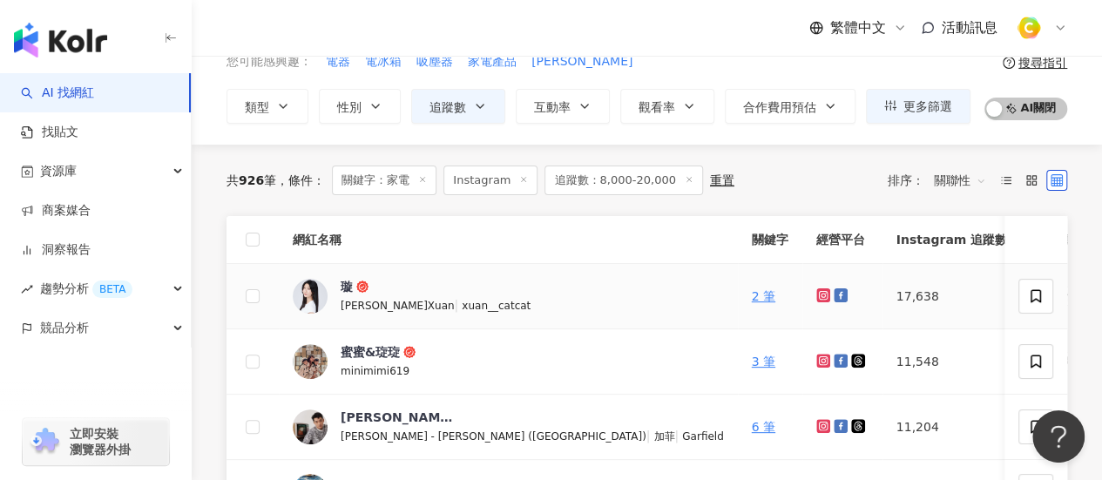
click at [834, 295] on icon at bounding box center [841, 295] width 14 height 14
click at [816, 294] on icon at bounding box center [823, 295] width 14 height 14
click at [350, 287] on div "璇" at bounding box center [347, 286] width 12 height 17
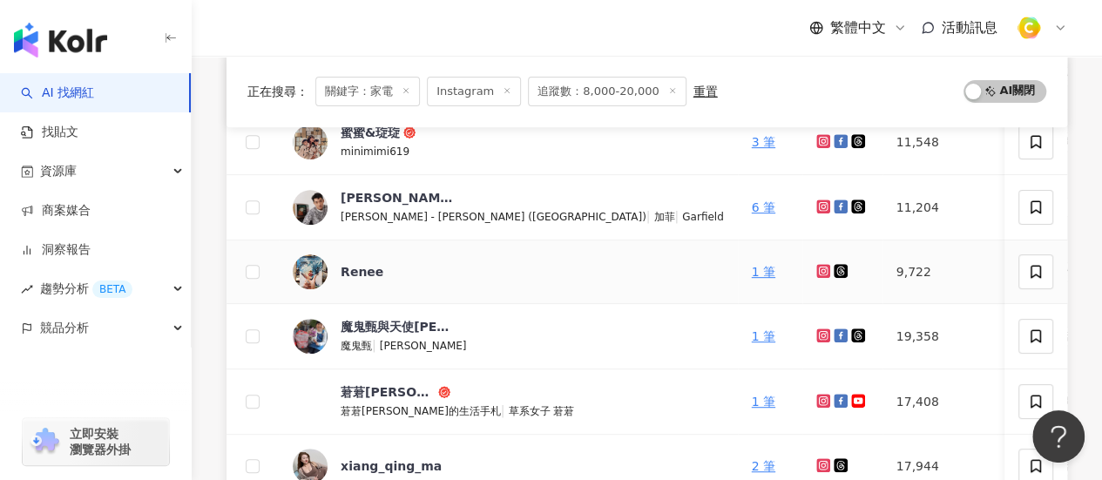
scroll to position [436, 0]
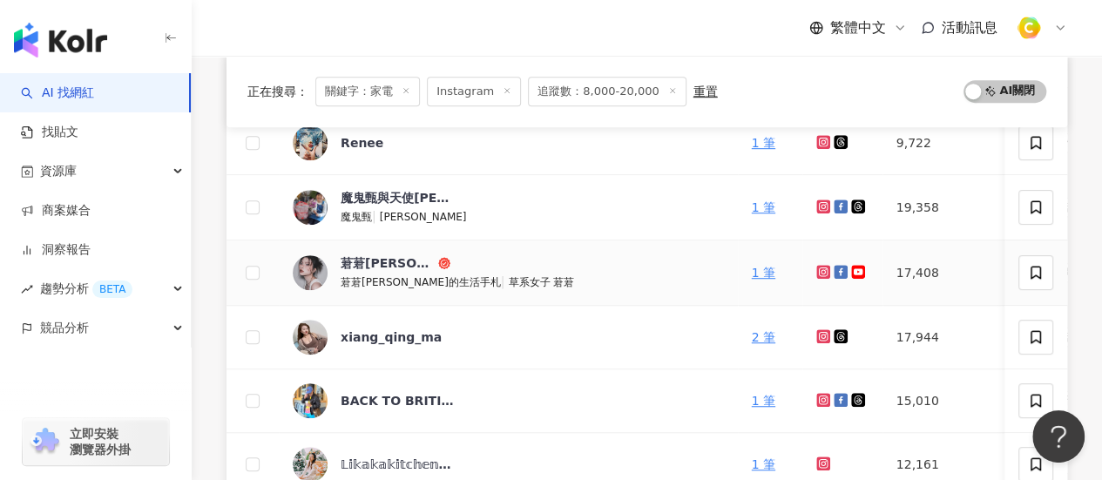
click at [819, 271] on icon at bounding box center [822, 271] width 7 height 7
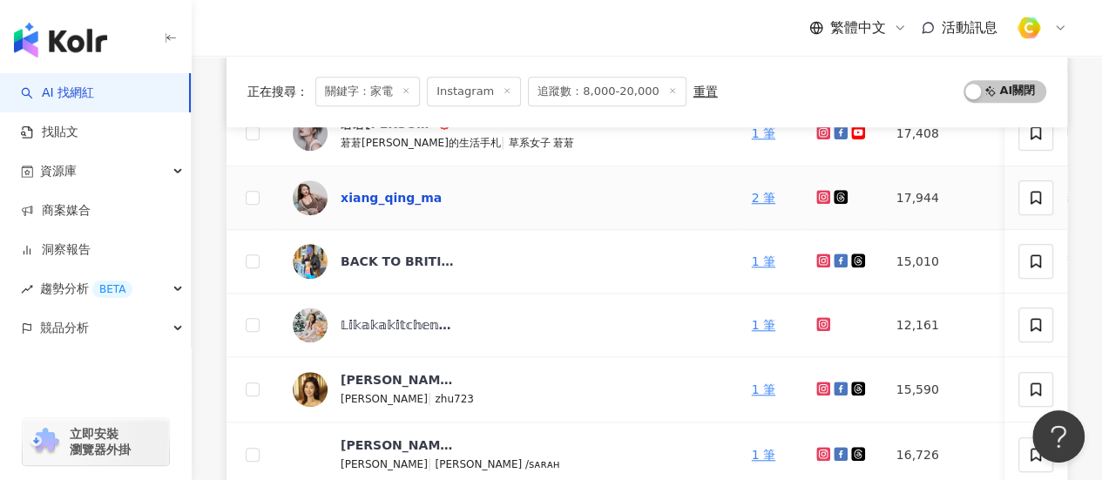
scroll to position [610, 0]
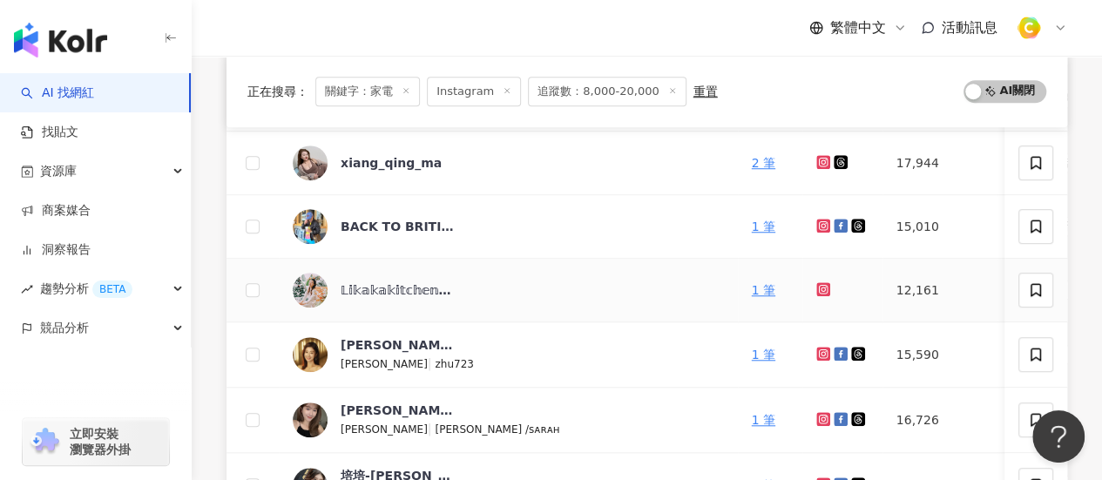
click at [818, 289] on icon at bounding box center [823, 289] width 11 height 10
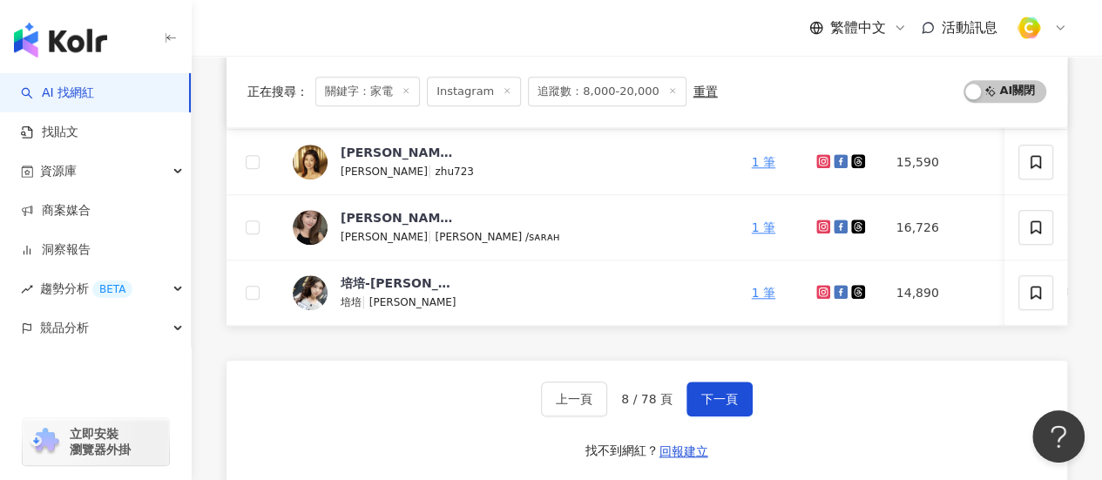
scroll to position [871, 0]
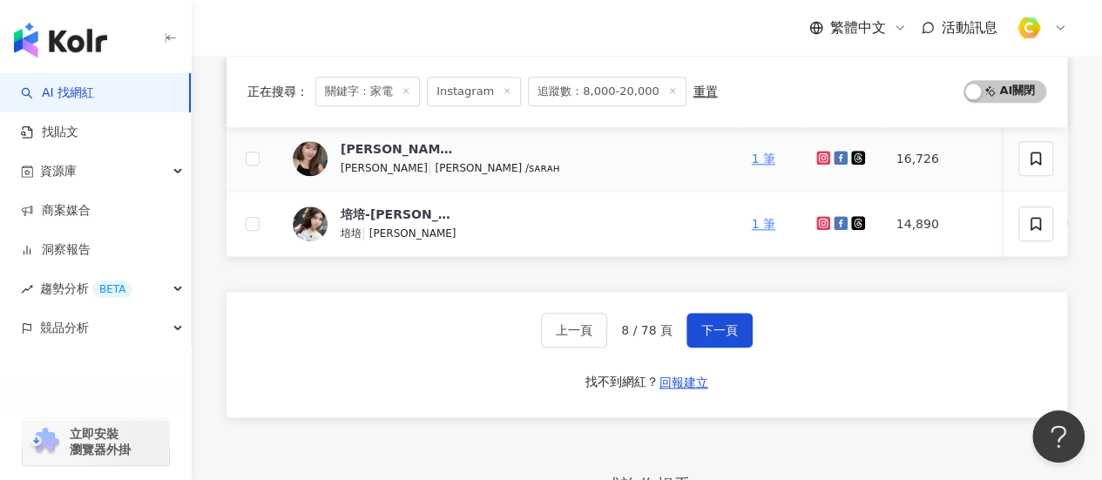
click at [816, 158] on icon at bounding box center [823, 158] width 14 height 14
click at [819, 219] on icon at bounding box center [822, 222] width 7 height 7
click at [708, 348] on button "下一頁" at bounding box center [720, 330] width 66 height 35
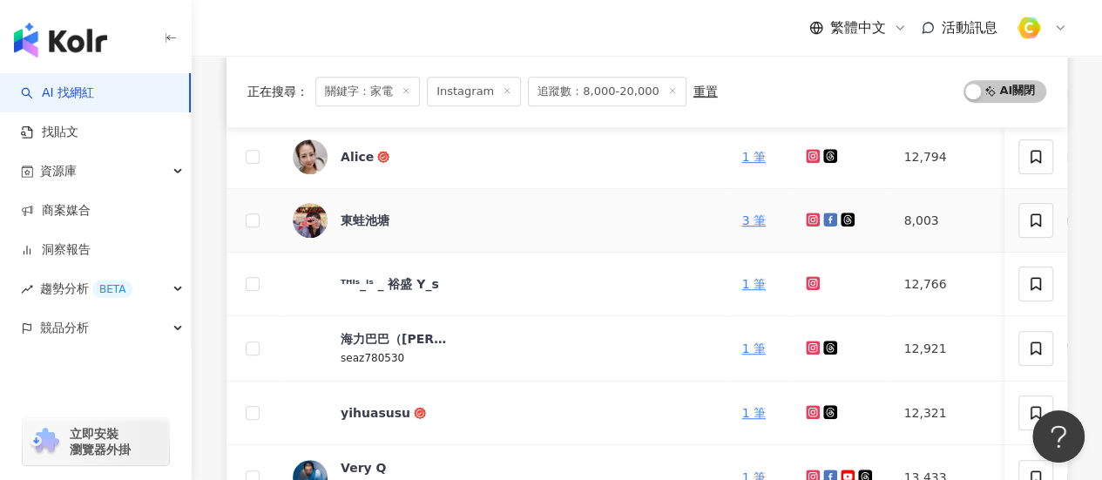
scroll to position [523, 0]
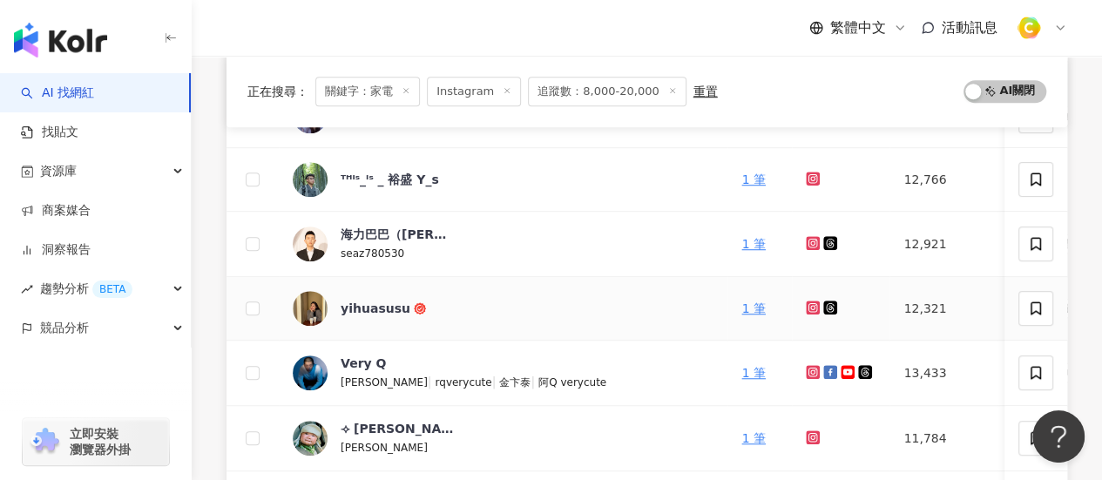
click at [810, 308] on icon at bounding box center [813, 308] width 14 height 14
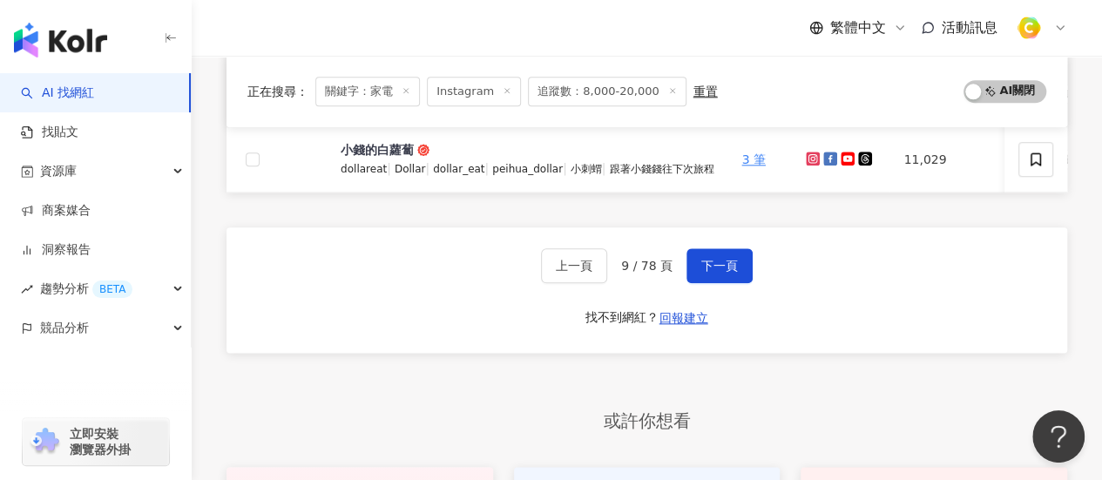
scroll to position [1046, 0]
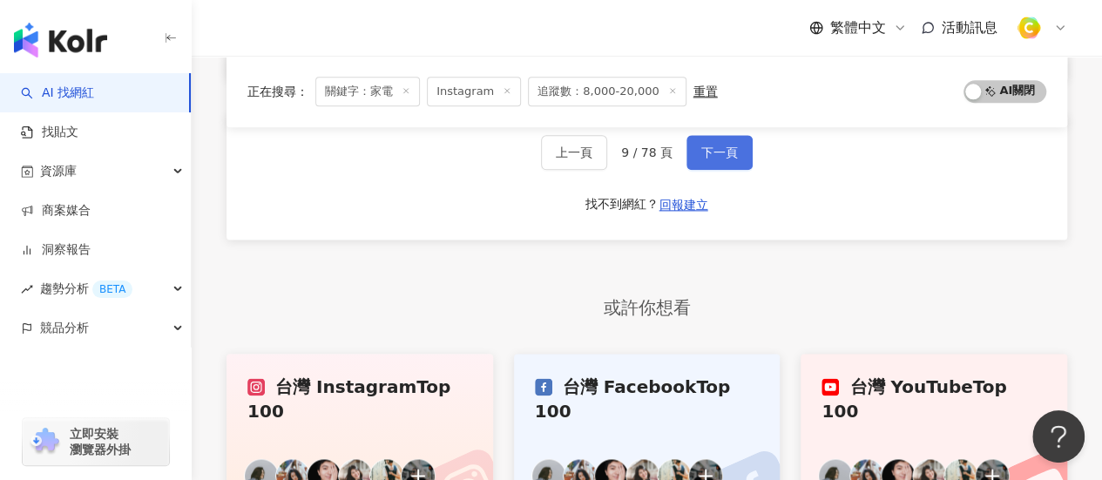
click at [730, 149] on button "下一頁" at bounding box center [720, 152] width 66 height 35
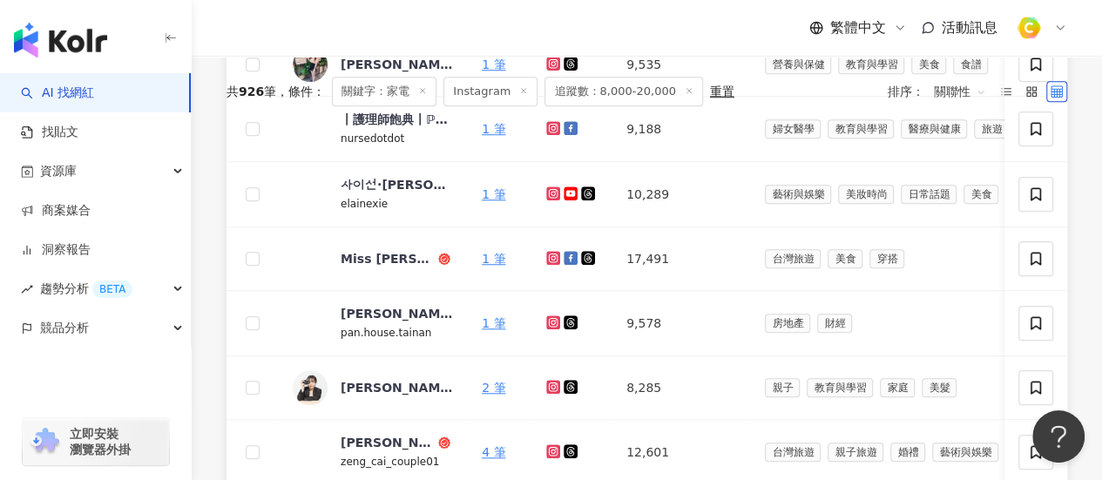
scroll to position [871, 0]
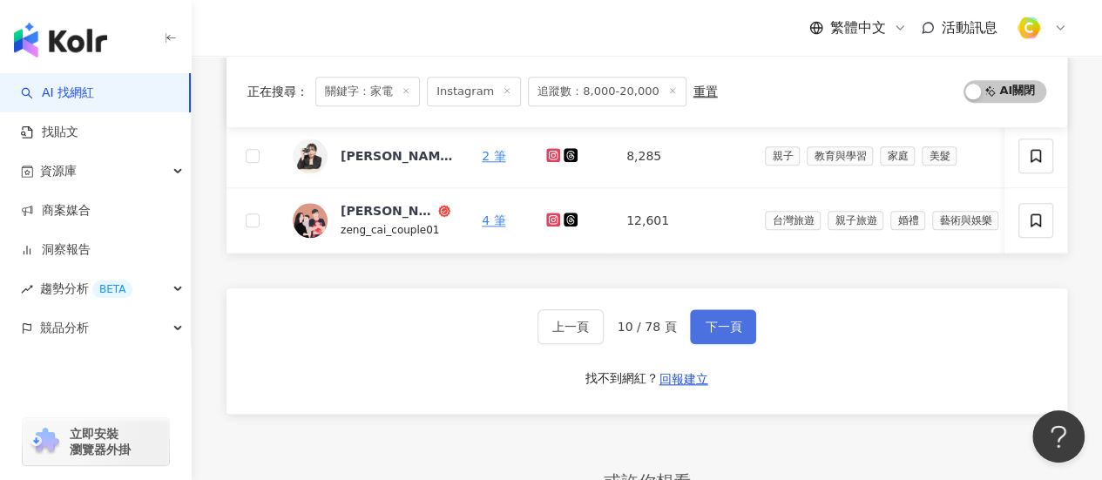
click at [732, 334] on span "下一頁" at bounding box center [723, 327] width 37 height 14
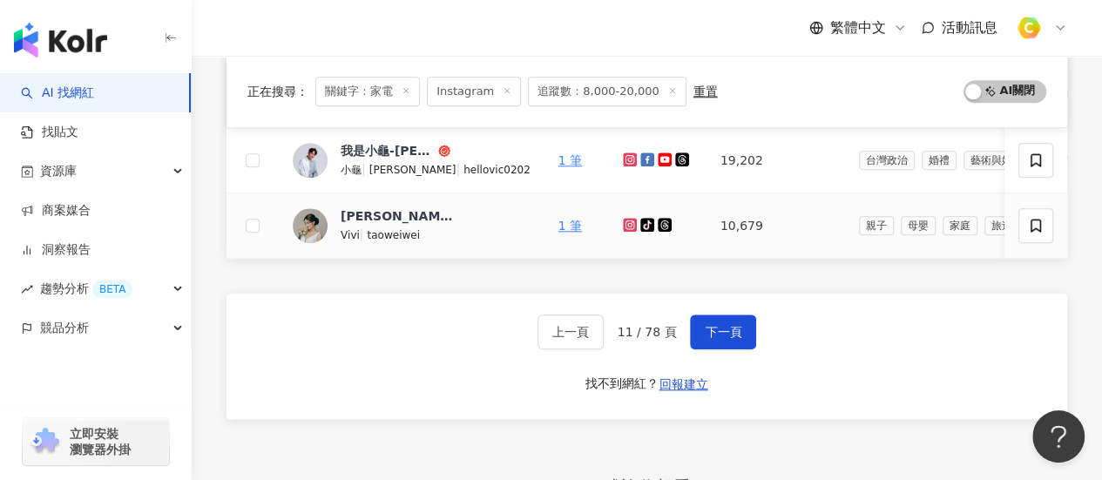
click at [626, 222] on icon at bounding box center [629, 223] width 7 height 7
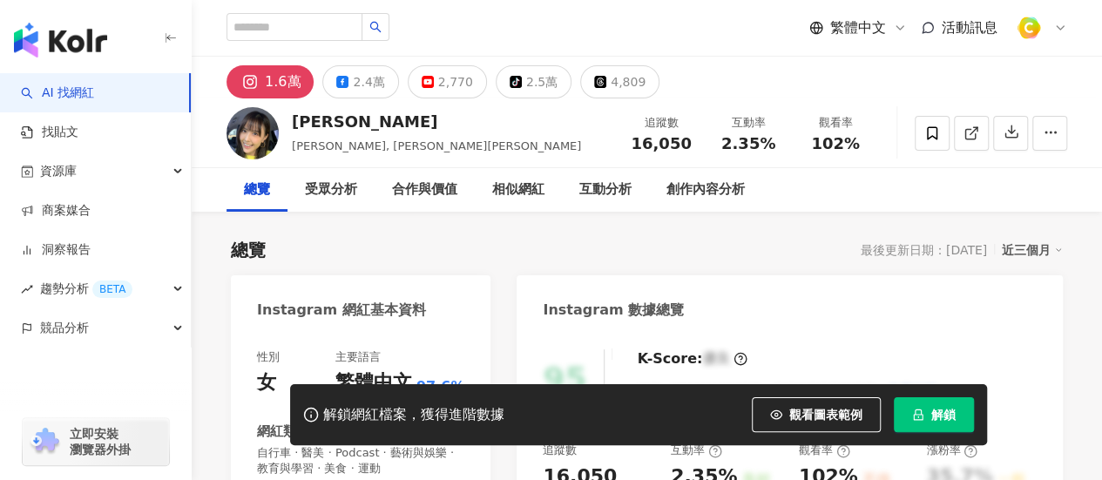
click at [949, 420] on span "解鎖" at bounding box center [943, 415] width 24 height 14
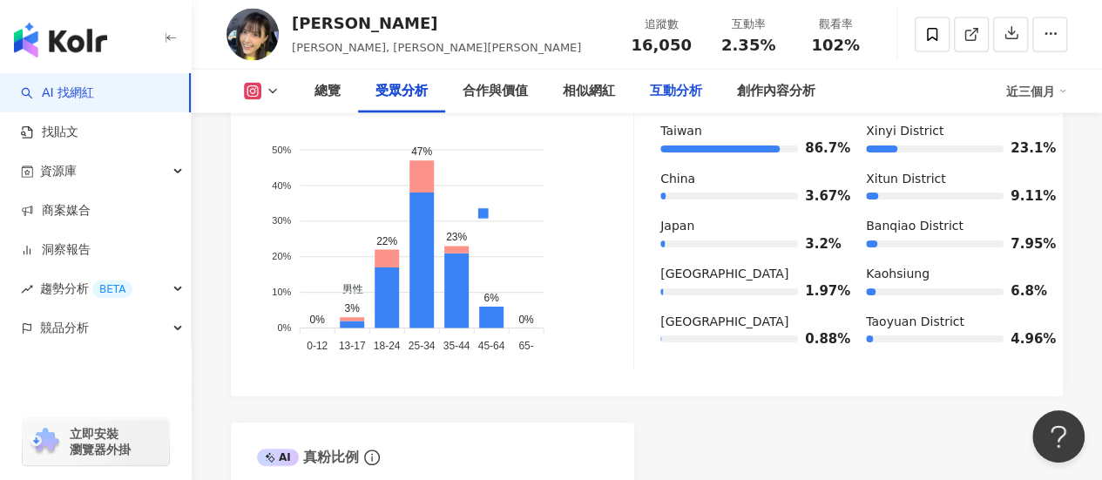
click at [687, 81] on div "互動分析" at bounding box center [676, 91] width 52 height 21
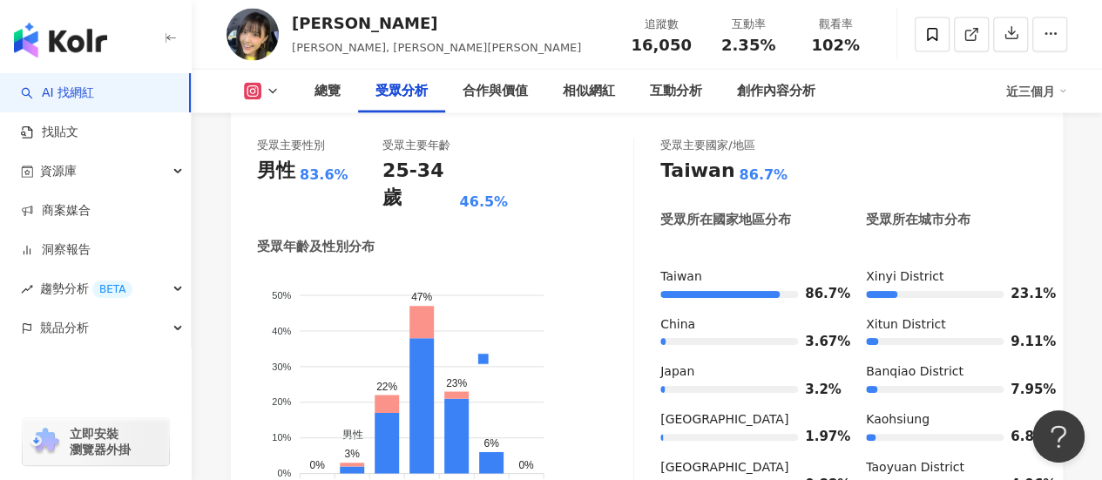
scroll to position [1623, 0]
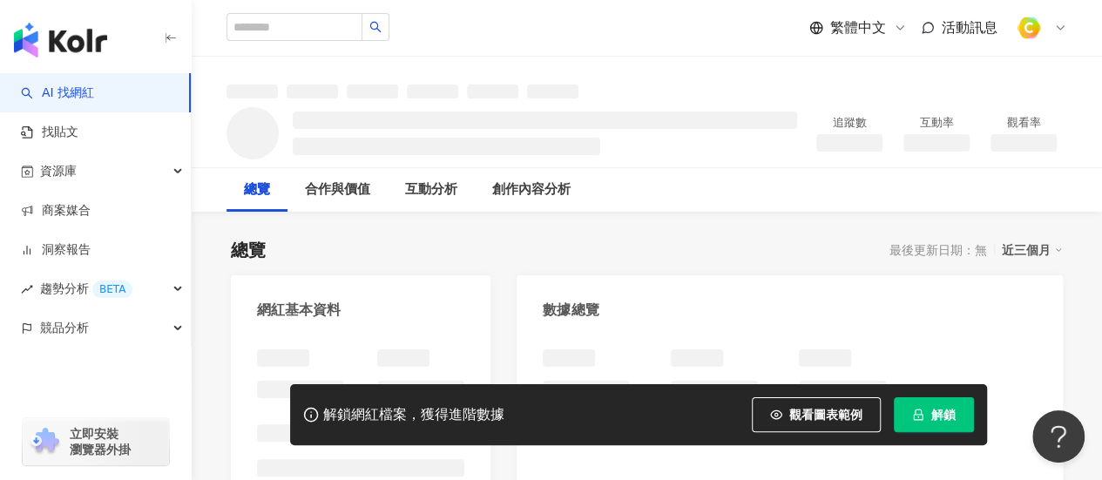
click at [948, 396] on div "解鎖網紅檔案，獲得進階數據 觀看圖表範例 解鎖" at bounding box center [638, 414] width 697 height 61
click at [945, 410] on span "解鎖" at bounding box center [943, 415] width 24 height 14
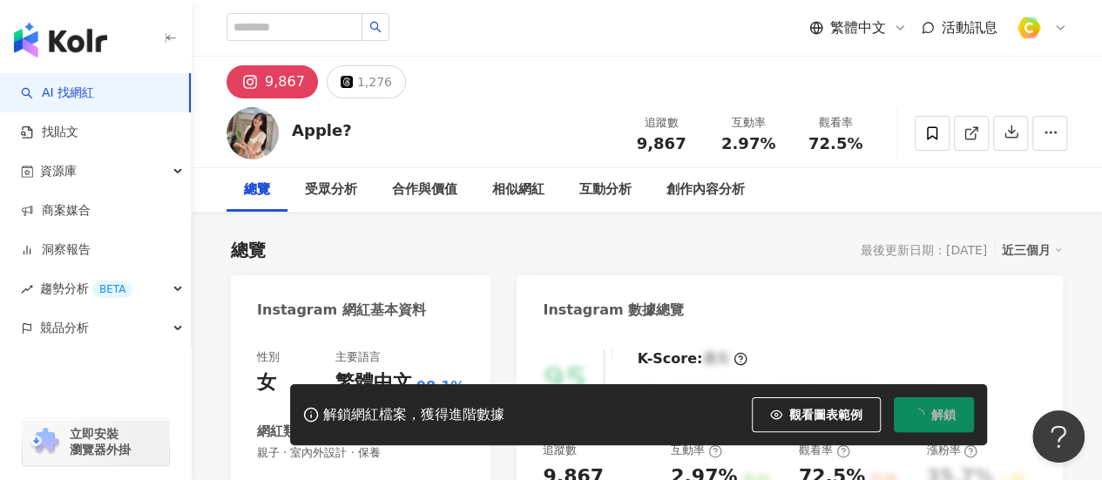
click at [926, 419] on button "解鎖" at bounding box center [934, 414] width 80 height 35
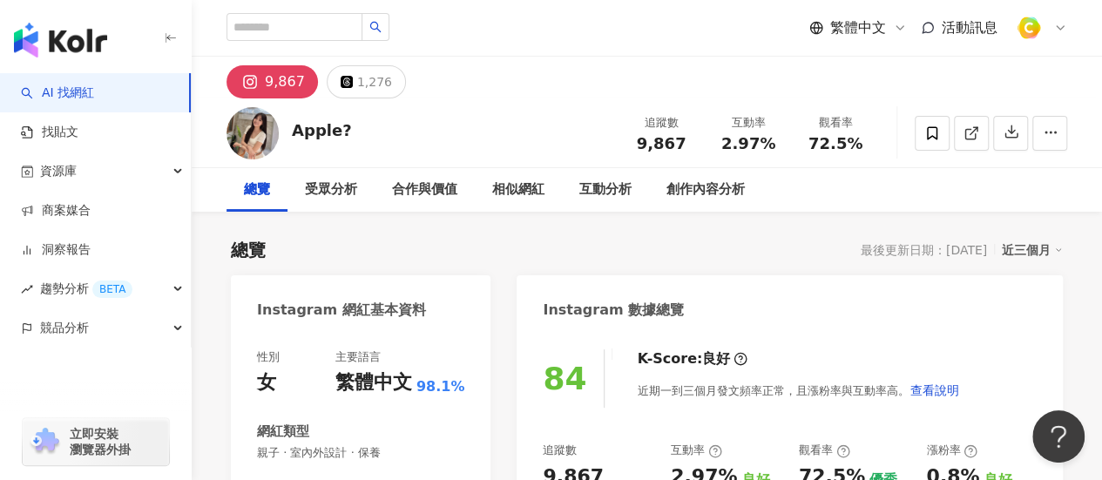
click at [925, 278] on div "Instagram 數據總覽" at bounding box center [790, 303] width 546 height 57
click at [613, 180] on div "互動分析" at bounding box center [605, 189] width 52 height 21
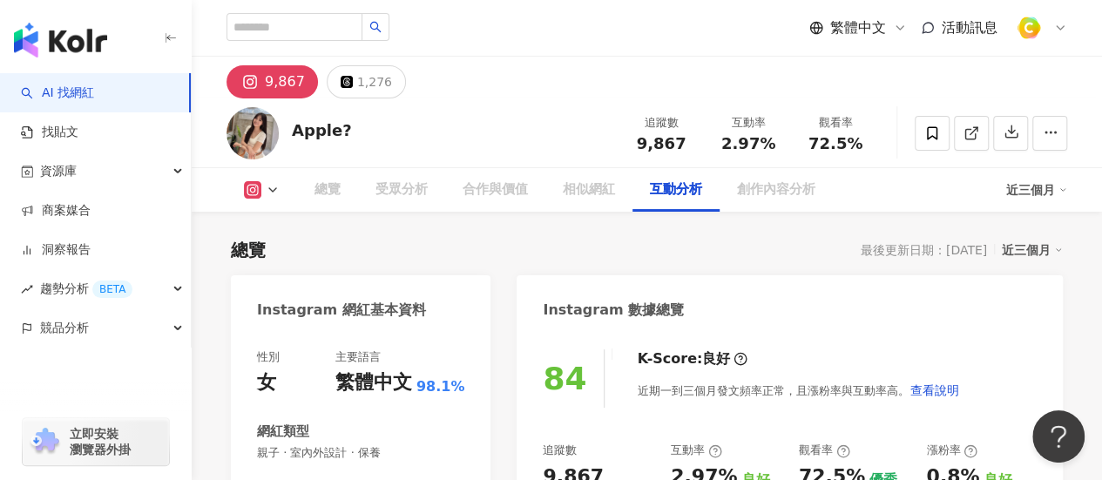
scroll to position [3436, 0]
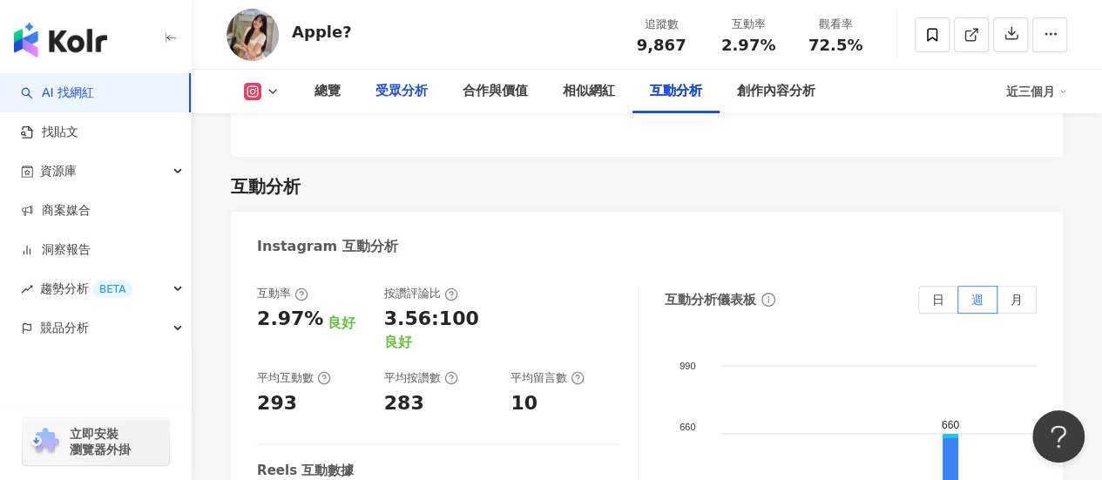
click at [408, 102] on div "受眾分析" at bounding box center [401, 92] width 87 height 44
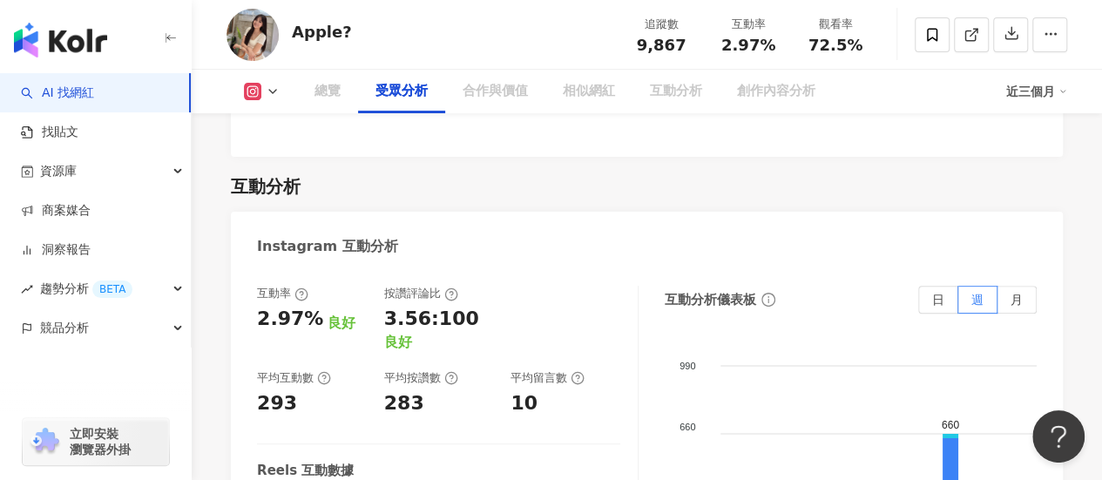
scroll to position [1531, 0]
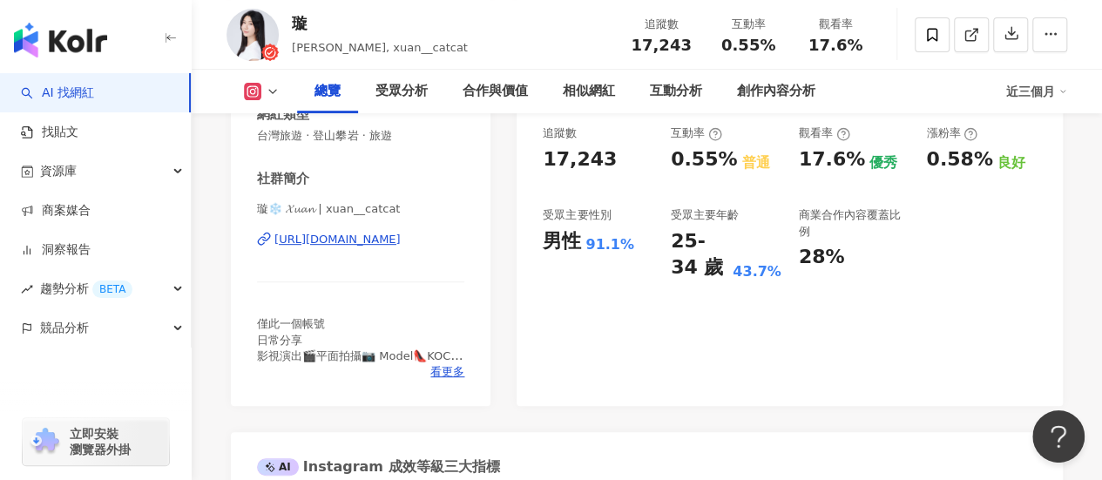
scroll to position [349, 0]
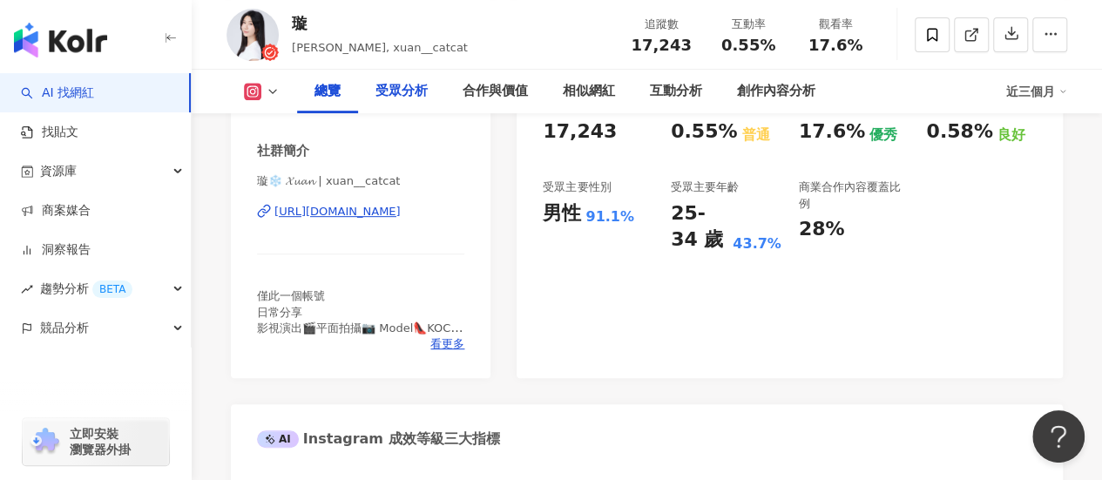
click at [417, 104] on div "受眾分析" at bounding box center [401, 92] width 87 height 44
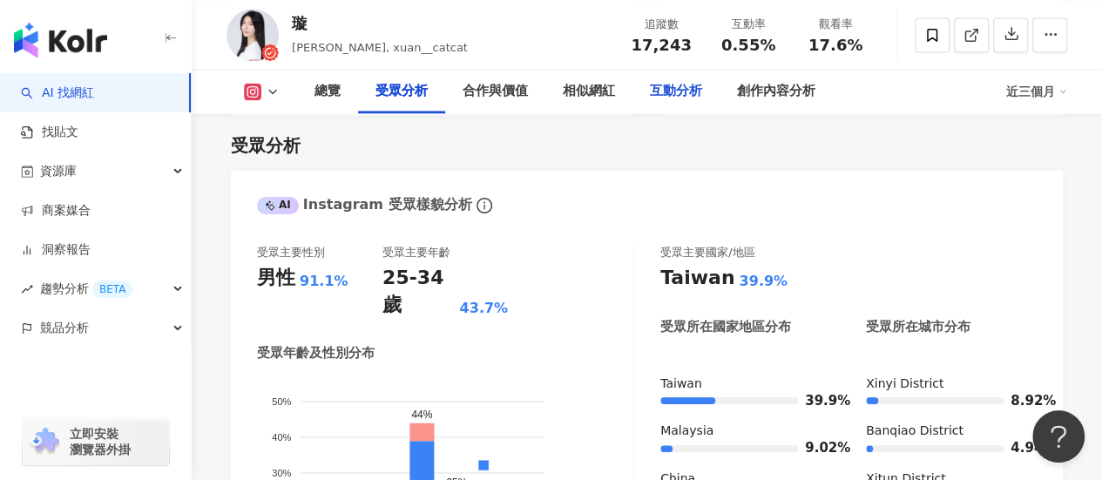
click at [690, 98] on div "互動分析" at bounding box center [676, 91] width 52 height 21
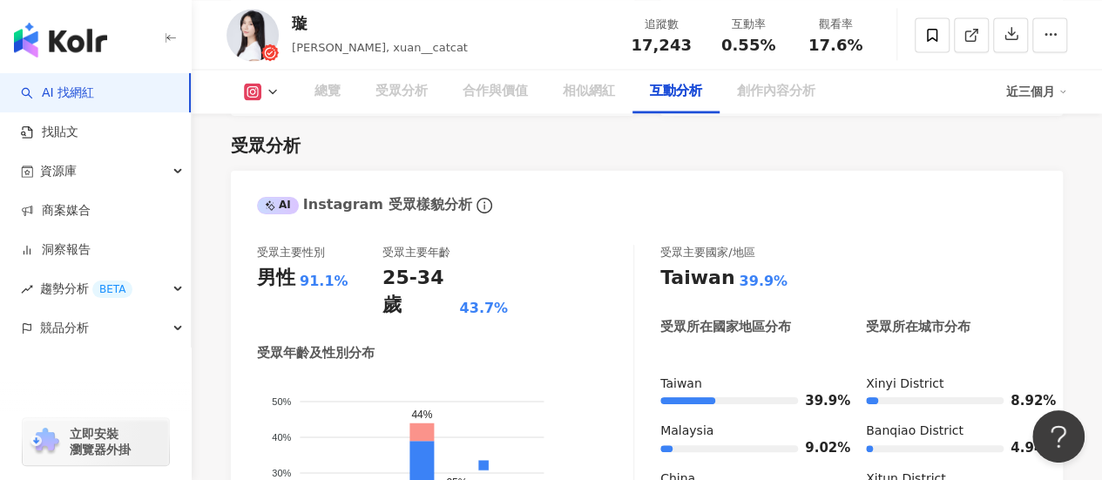
scroll to position [3369, 0]
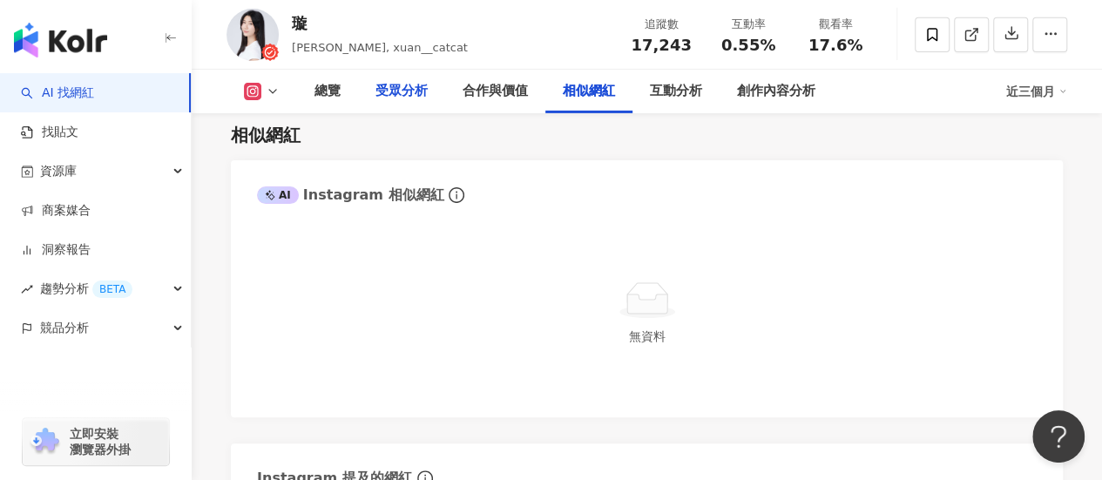
click at [422, 104] on div "受眾分析" at bounding box center [401, 92] width 87 height 44
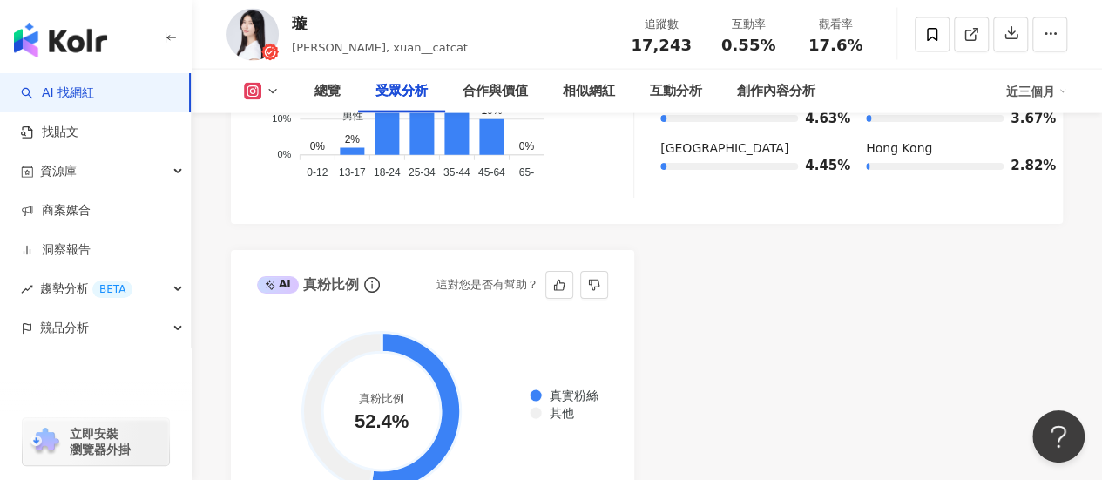
scroll to position [1481, 0]
